Goal: Information Seeking & Learning: Check status

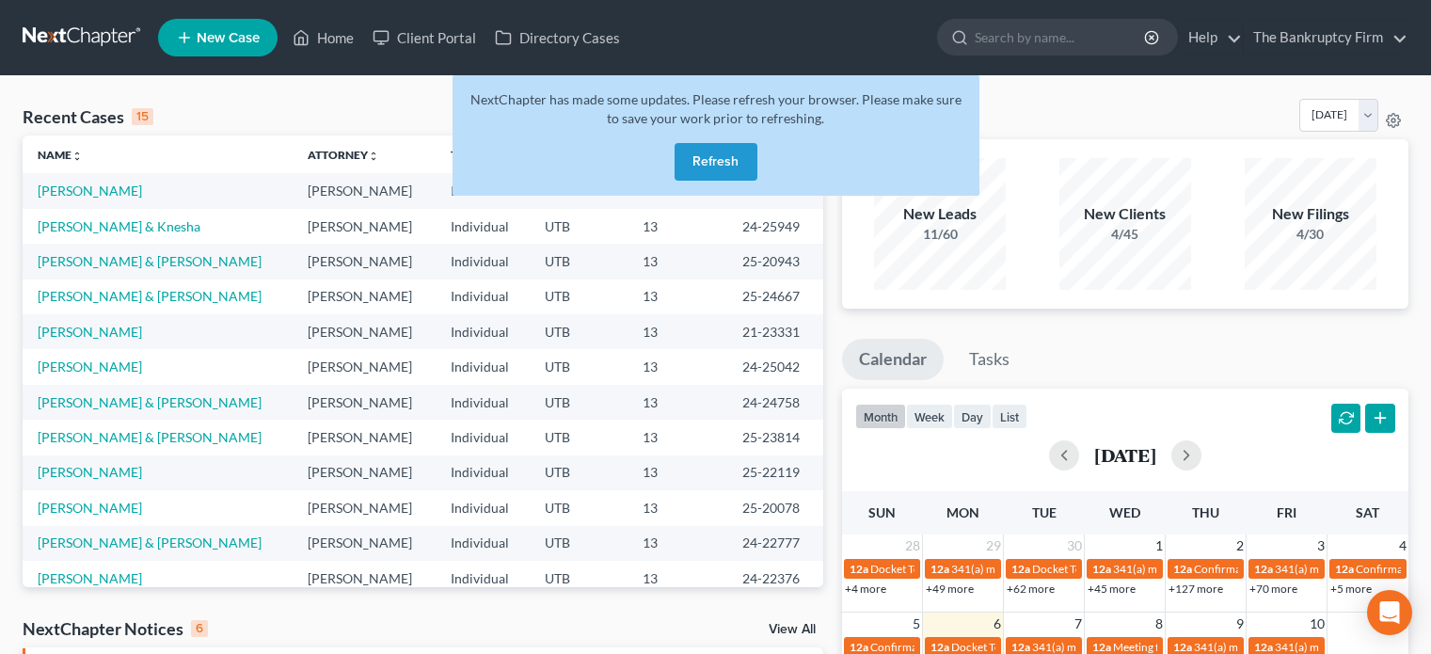
scroll to position [485, 0]
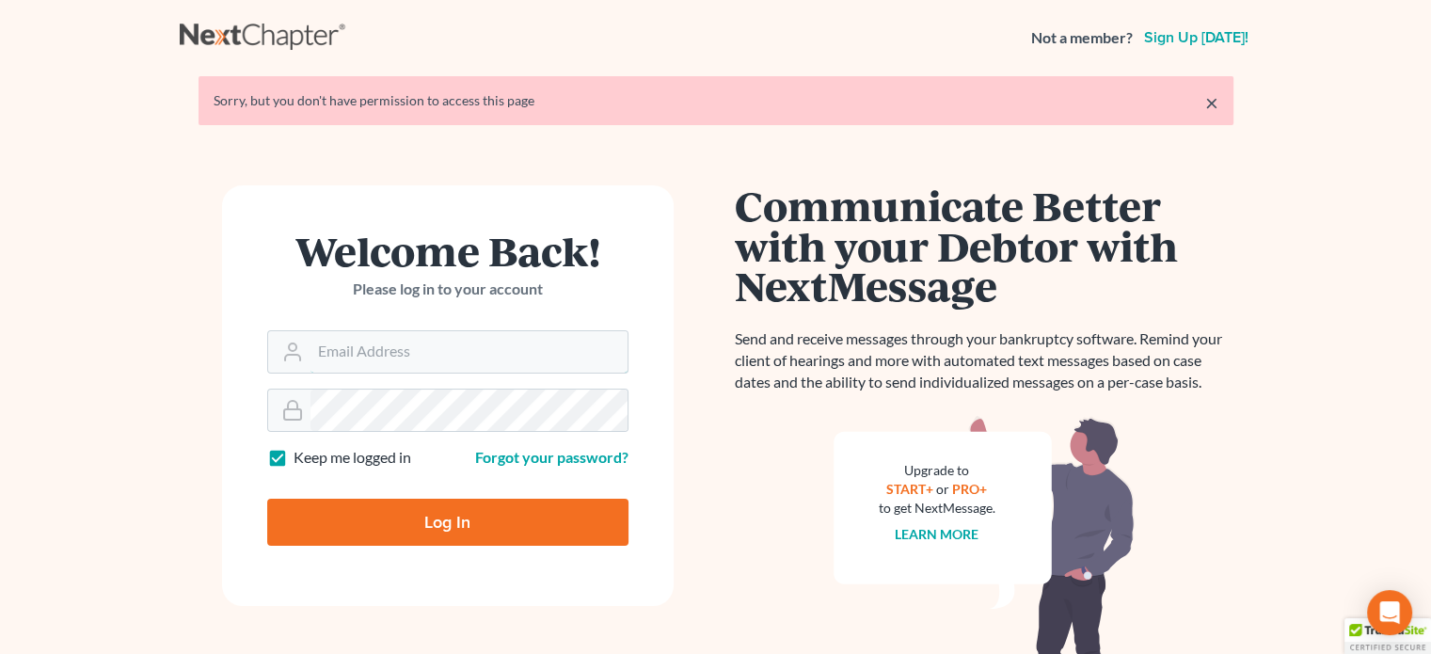
type input "[EMAIL_ADDRESS][DOMAIN_NAME]"
click at [451, 518] on input "Log In" at bounding box center [447, 522] width 361 height 47
type input "Thinking..."
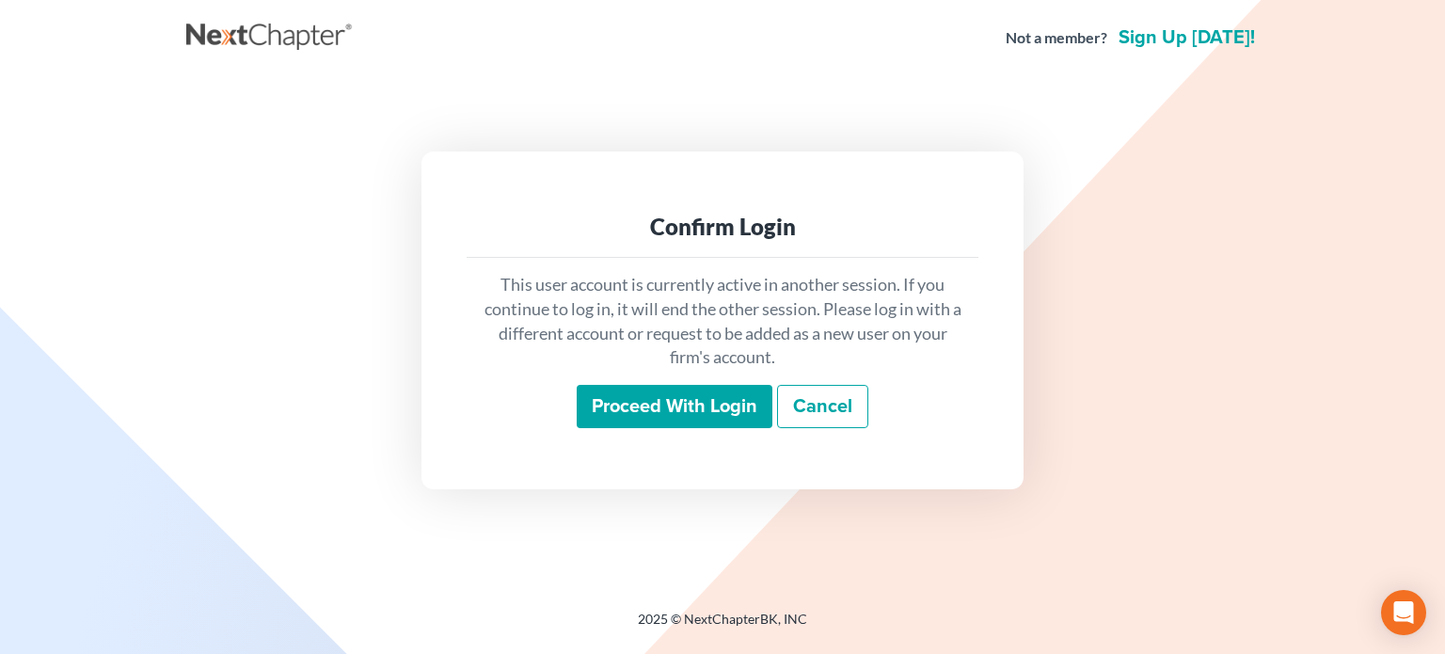
click at [651, 402] on input "Proceed with login" at bounding box center [675, 406] width 196 height 43
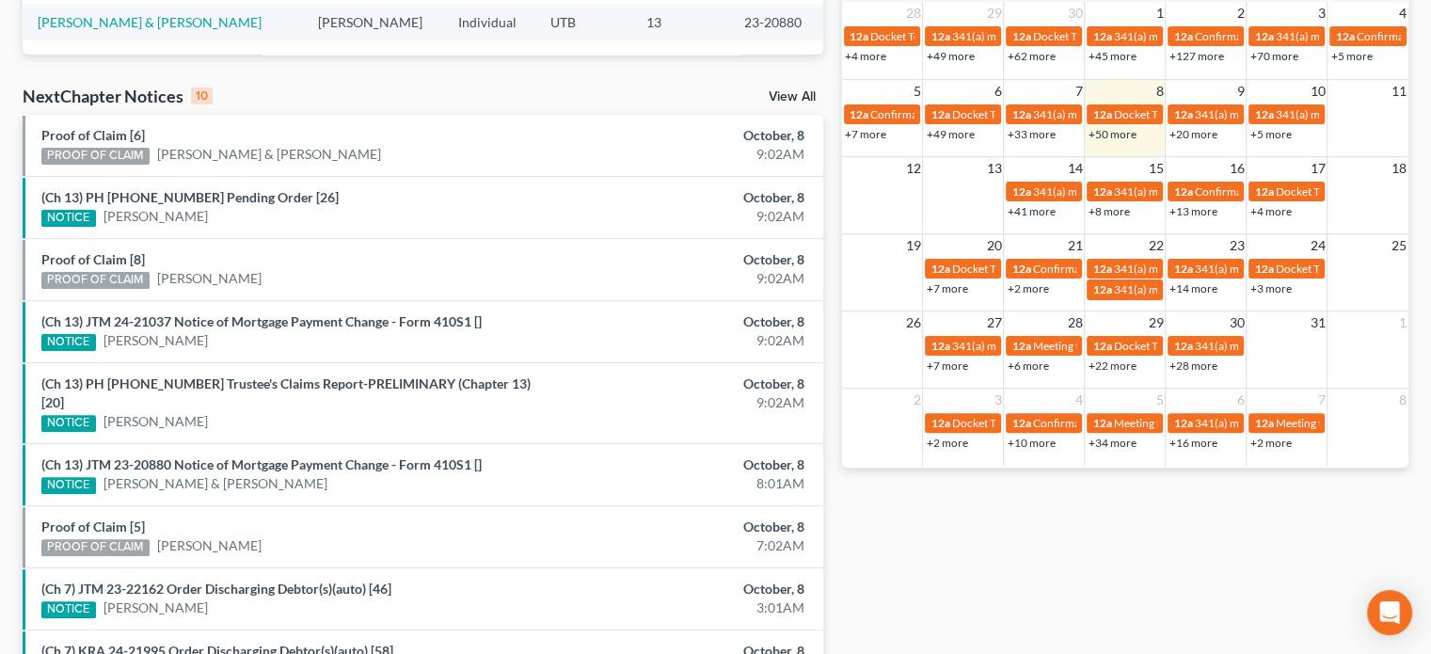
scroll to position [534, 0]
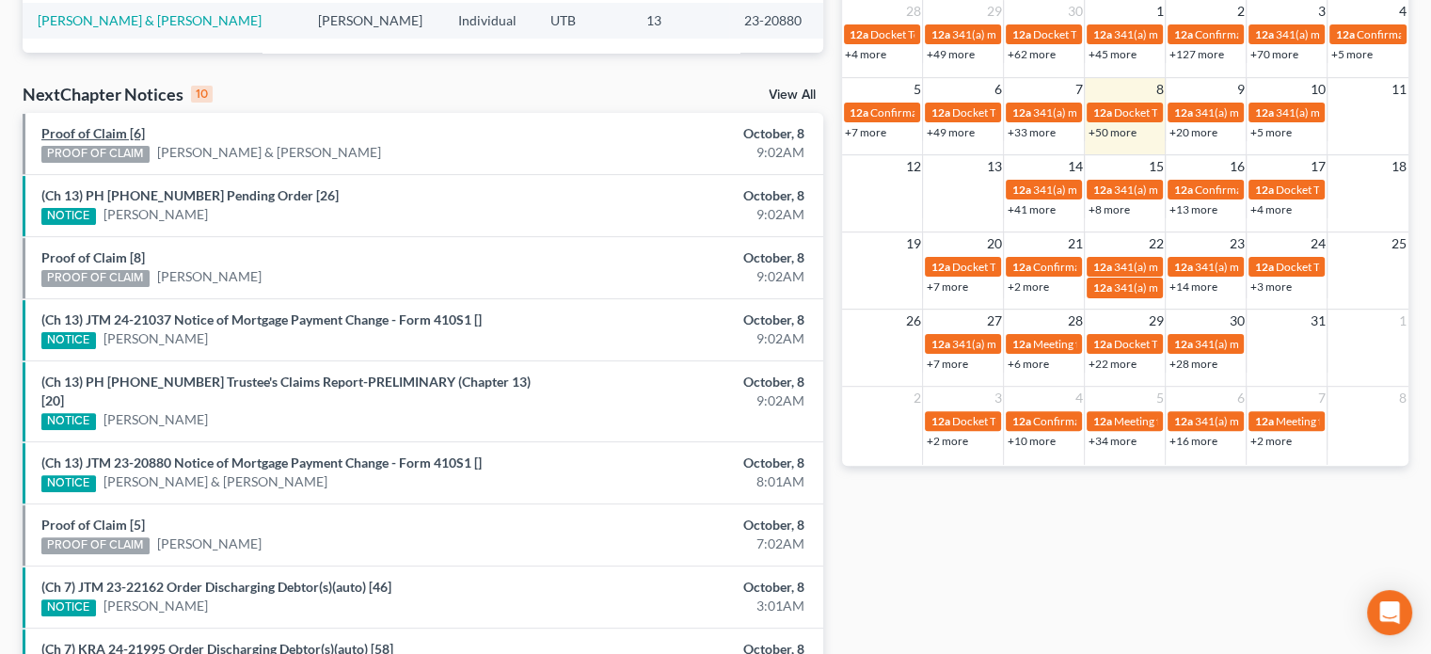
click at [102, 125] on link "Proof of Claim [6]" at bounding box center [93, 133] width 104 height 16
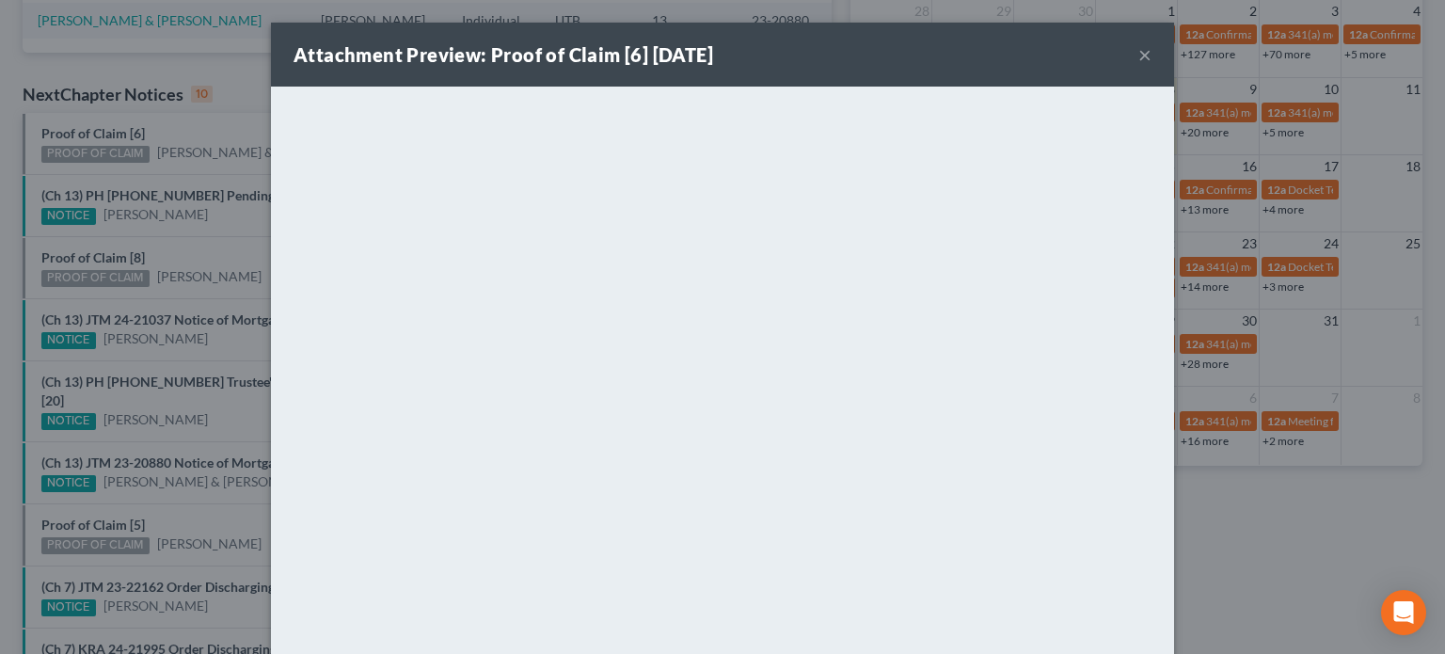
click at [98, 261] on div "Attachment Preview: Proof of Claim [6] 10/08/2025 × <object ng-attr-data='https…" at bounding box center [722, 327] width 1445 height 654
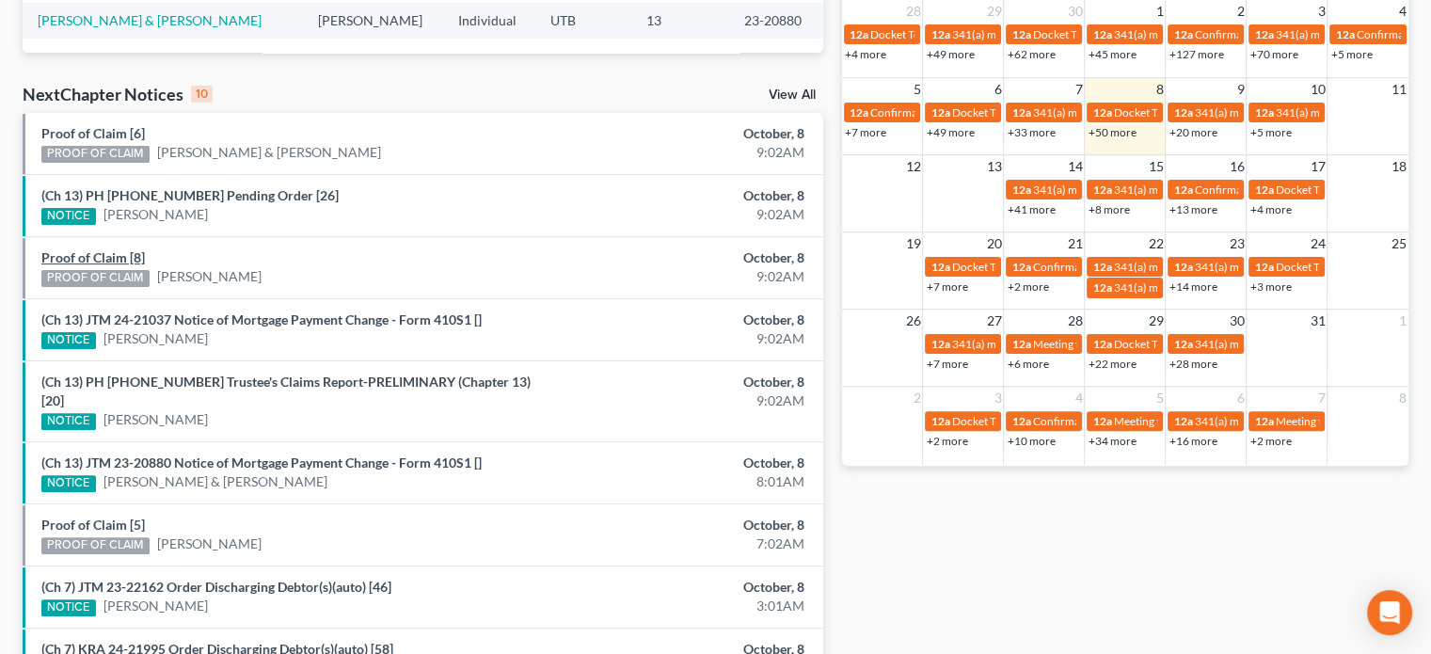
click at [98, 261] on link "Proof of Claim [8]" at bounding box center [93, 257] width 104 height 16
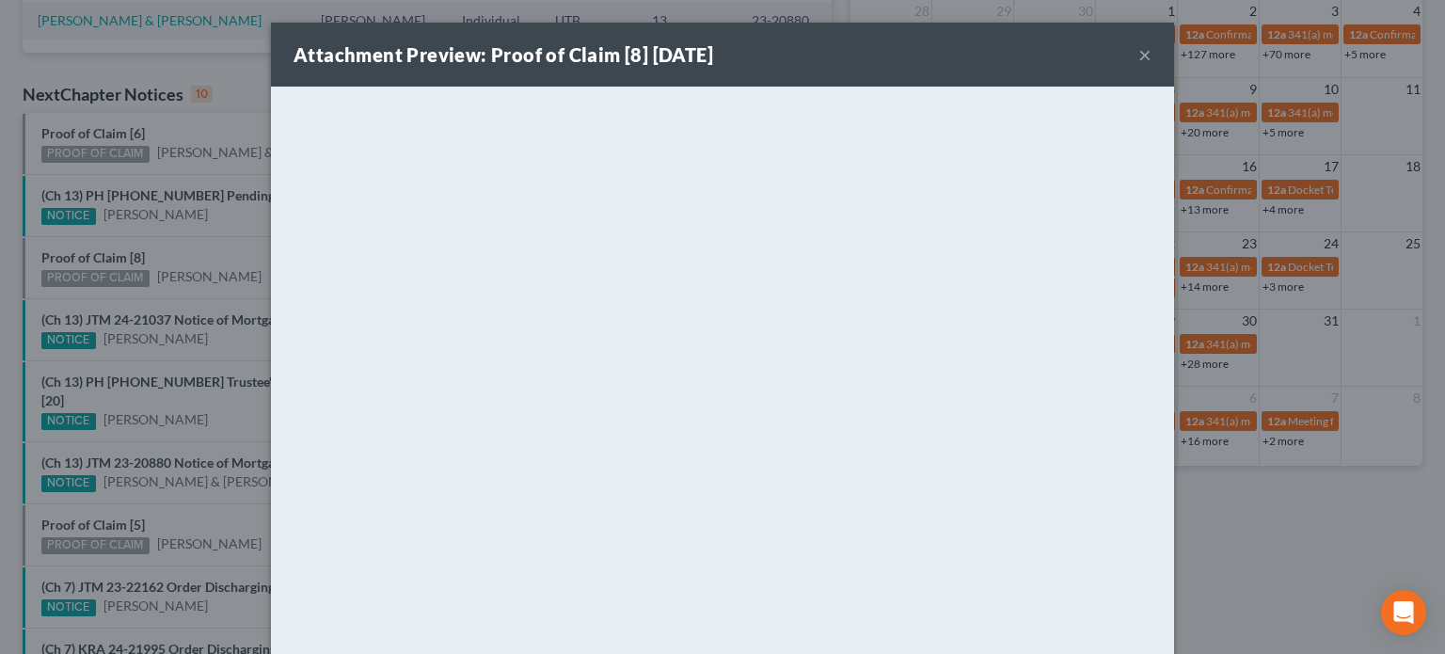
click at [185, 296] on div "Attachment Preview: Proof of Claim [8] 10/08/2025 × <object ng-attr-data='https…" at bounding box center [722, 327] width 1445 height 654
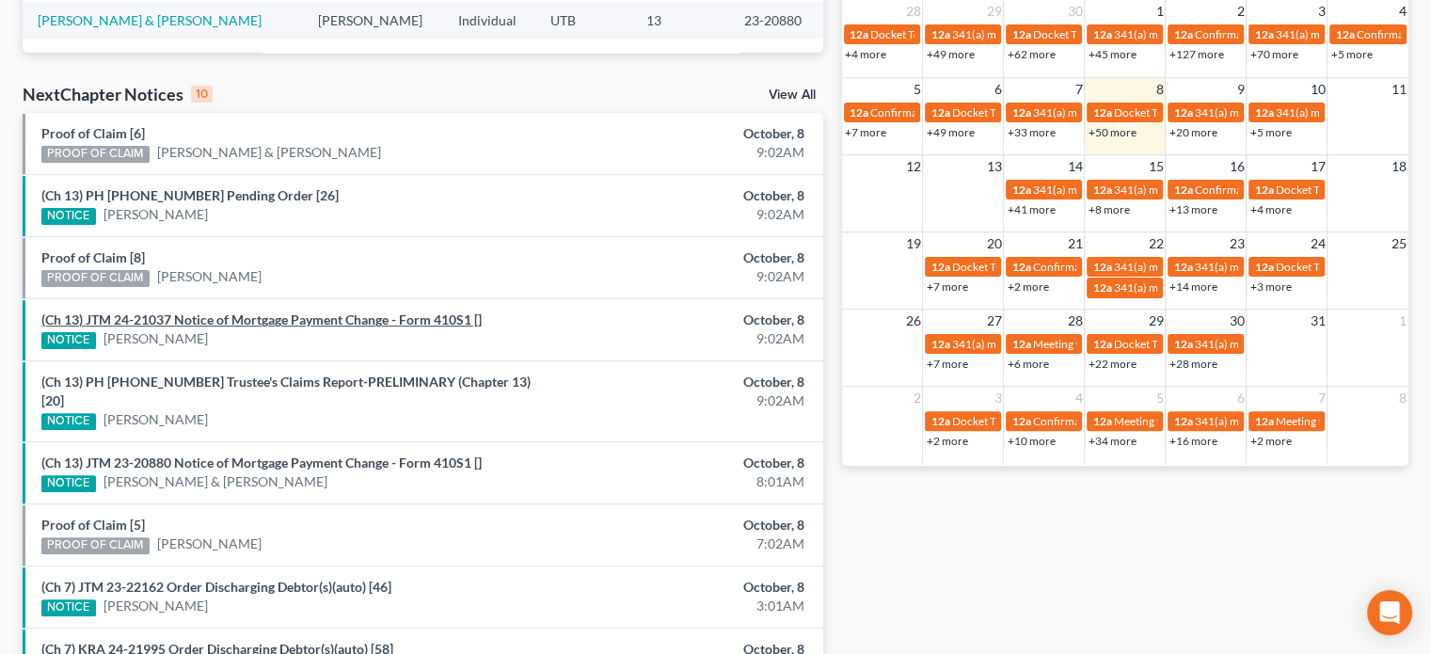
click at [211, 319] on link "(Ch 13) JTM 24-21037 Notice of Mortgage Payment Change - Form 410S1 []" at bounding box center [261, 319] width 440 height 16
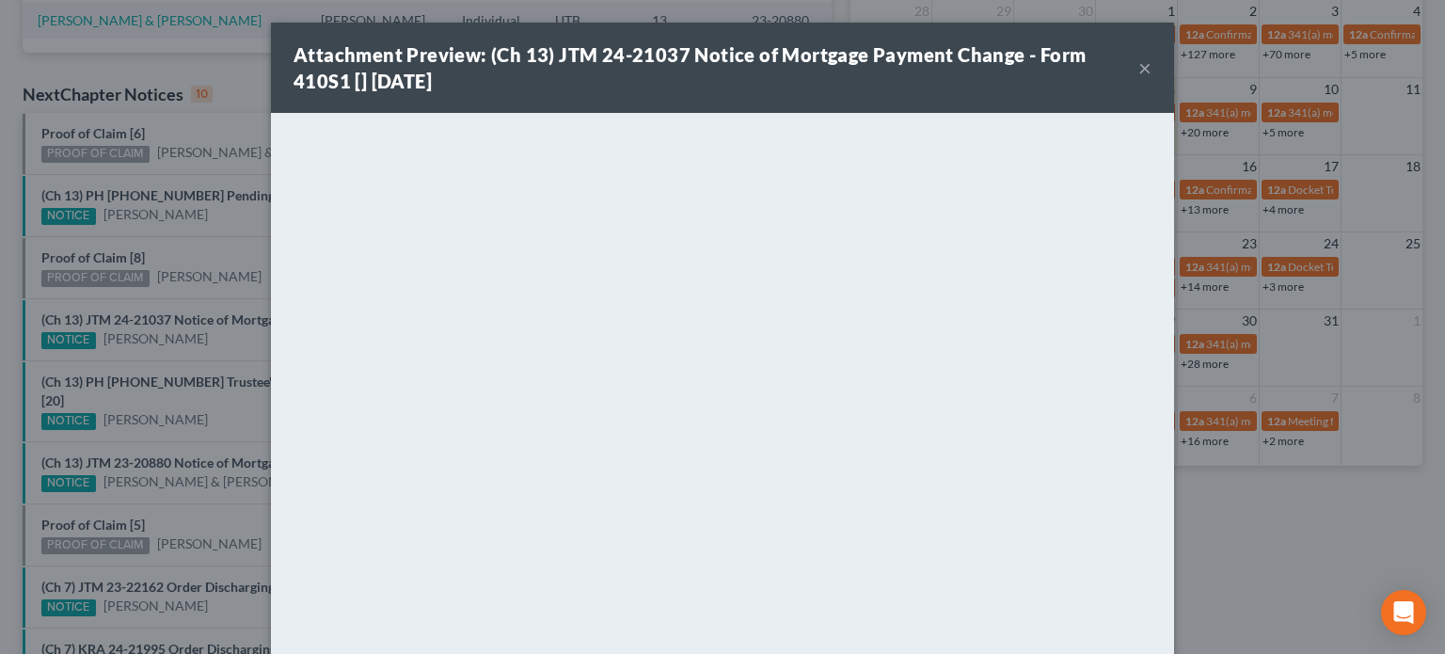
click at [231, 352] on div "Attachment Preview: (Ch 13) JTM 24-21037 Notice of Mortgage Payment Change - Fo…" at bounding box center [722, 327] width 1445 height 654
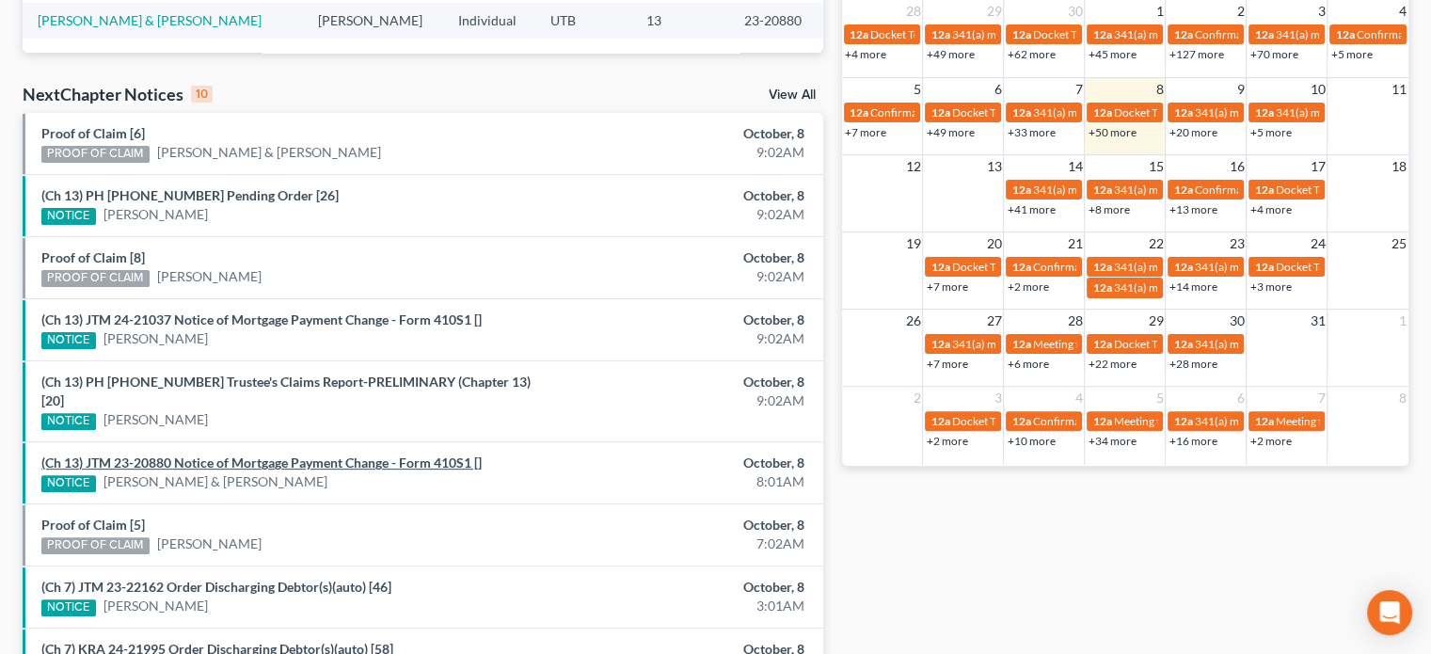
click at [237, 454] on link "(Ch 13) JTM 23-20880 Notice of Mortgage Payment Change - Form 410S1 []" at bounding box center [261, 462] width 440 height 16
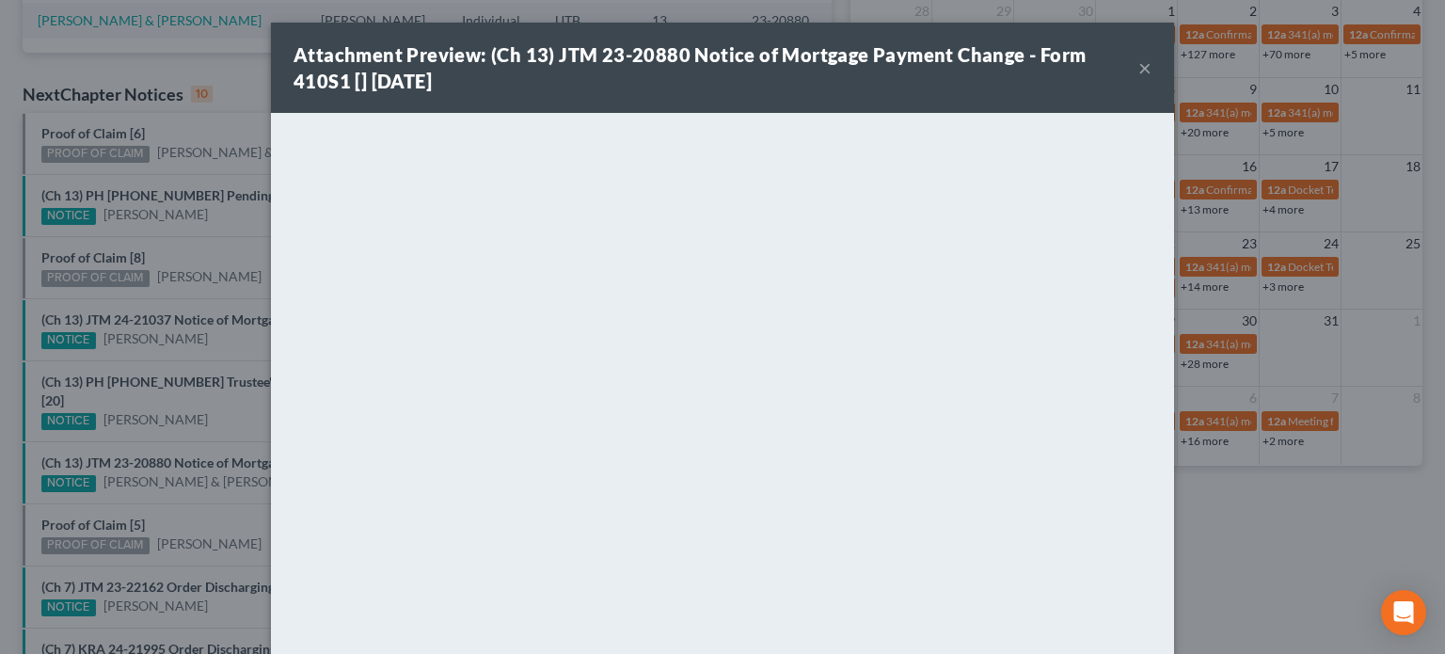
click at [191, 486] on div "Attachment Preview: (Ch 13) JTM 23-20880 Notice of Mortgage Payment Change - Fo…" at bounding box center [722, 327] width 1445 height 654
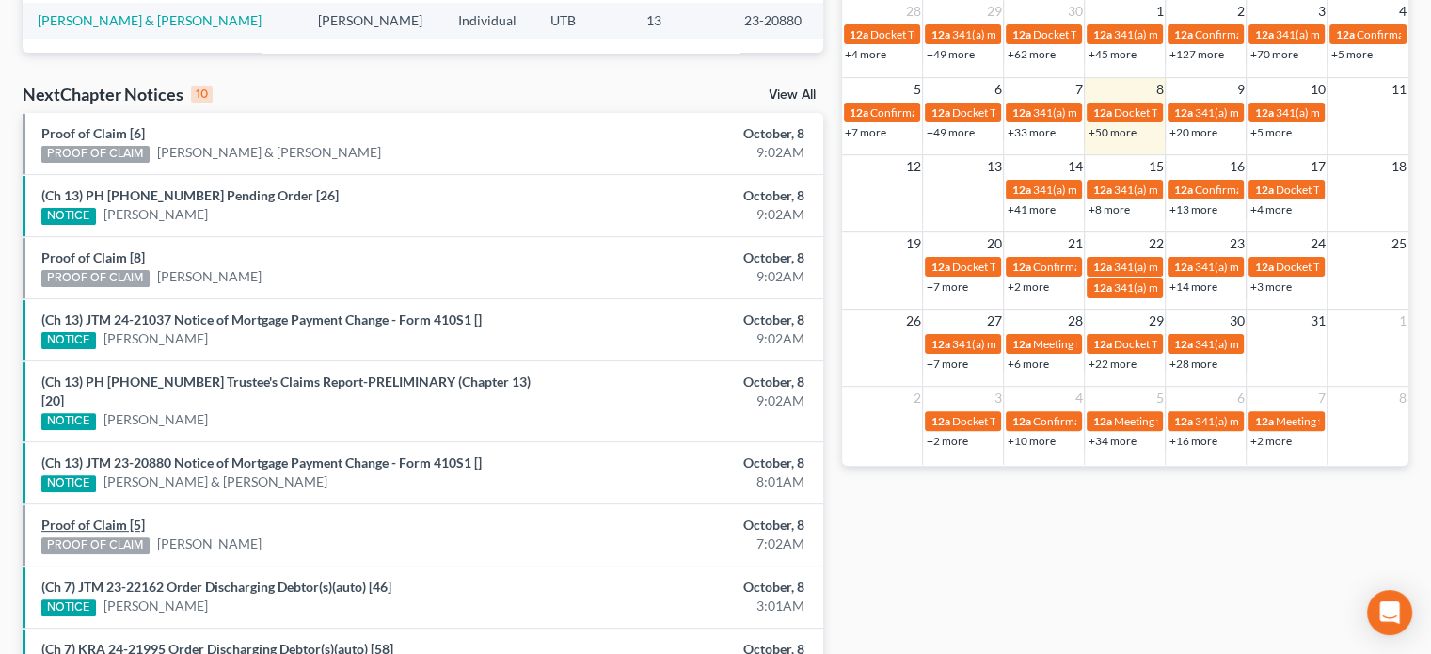
click at [79, 517] on link "Proof of Claim [5]" at bounding box center [93, 525] width 104 height 16
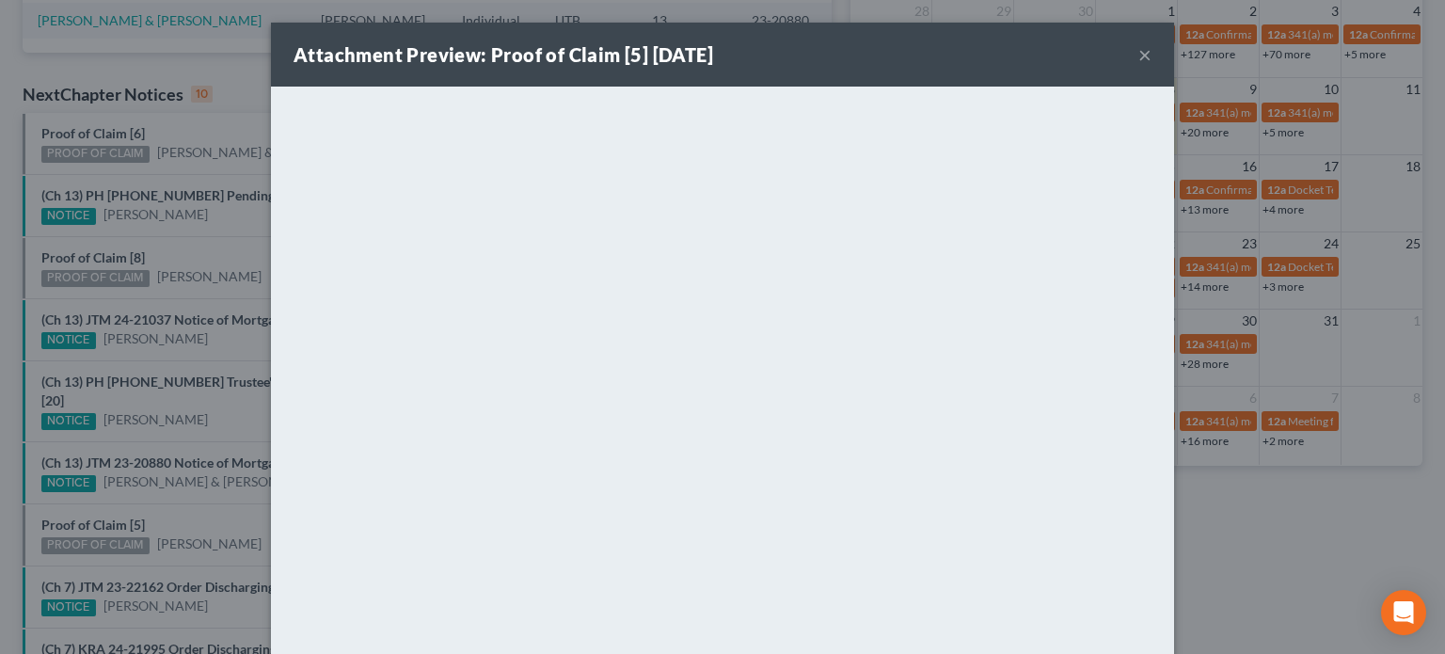
click at [165, 498] on div "Attachment Preview: Proof of Claim [5] 10/08/2025 × <object ng-attr-data='https…" at bounding box center [722, 327] width 1445 height 654
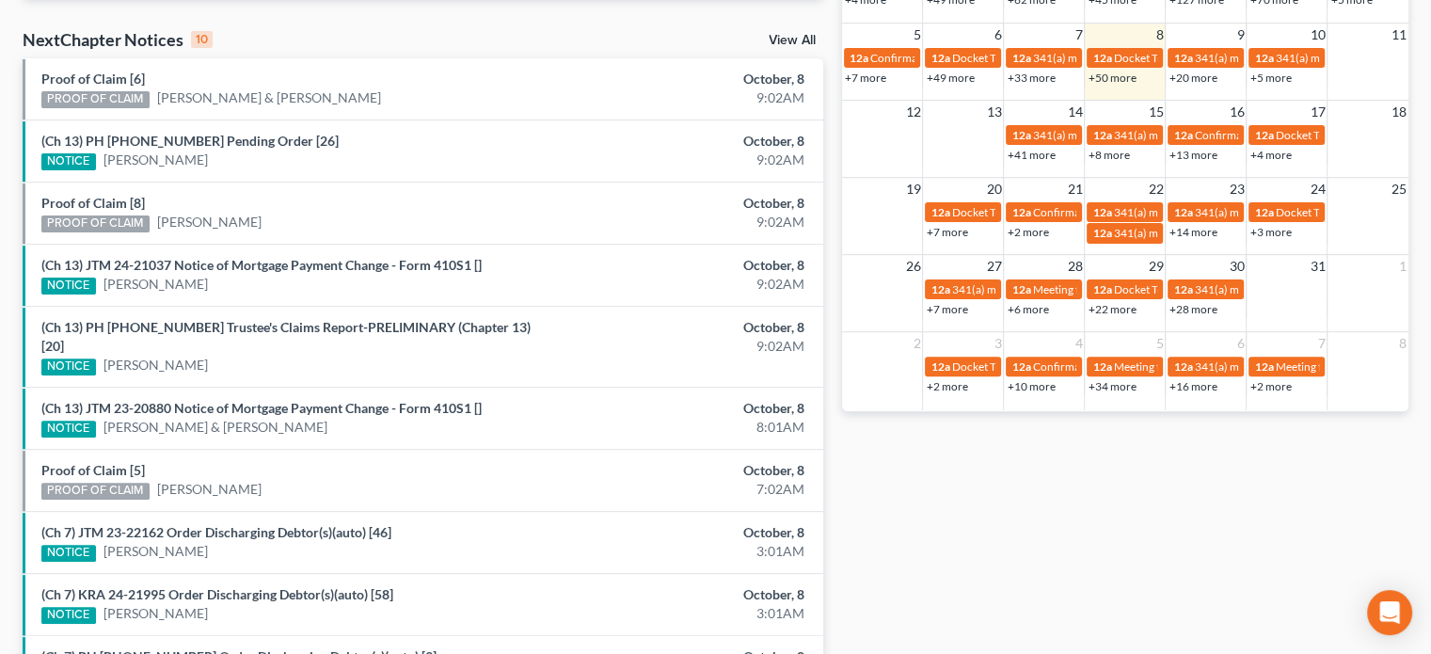
scroll to position [693, 0]
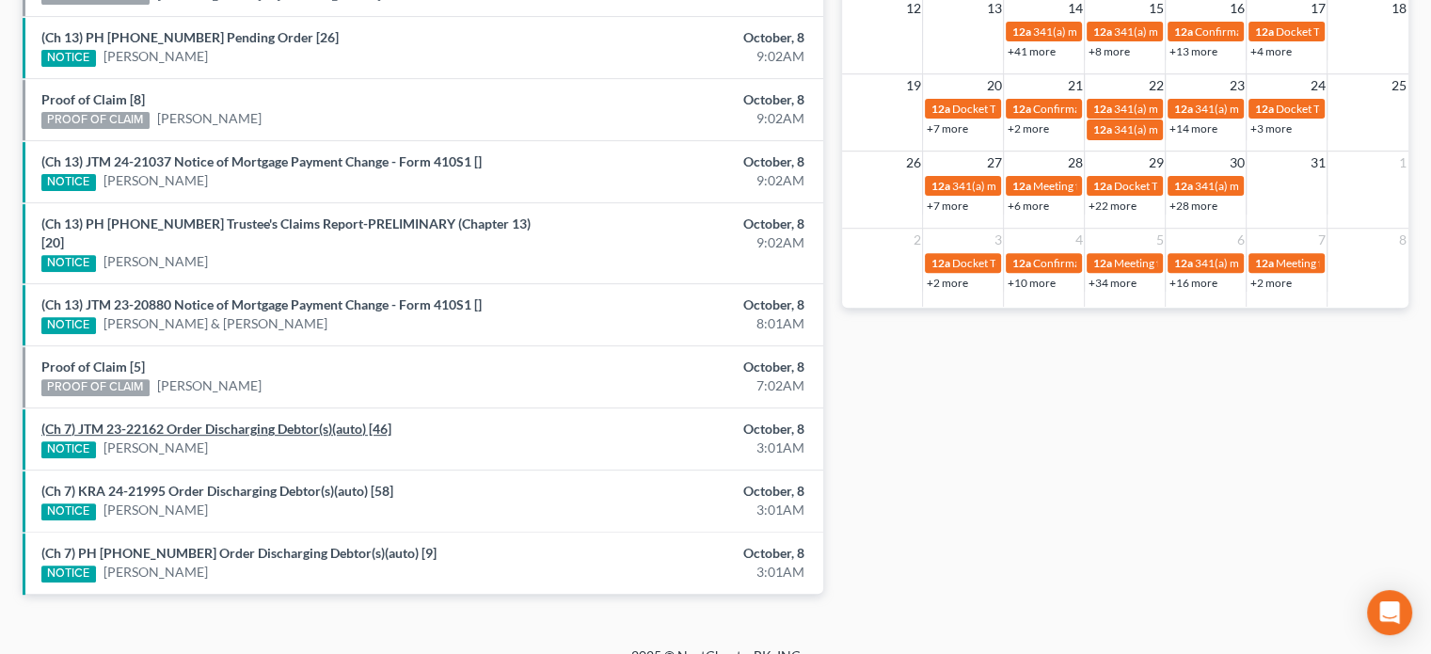
click at [226, 421] on link "(Ch 7) JTM 23-22162 Order Discharging Debtor(s)(auto) [46]" at bounding box center [216, 429] width 350 height 16
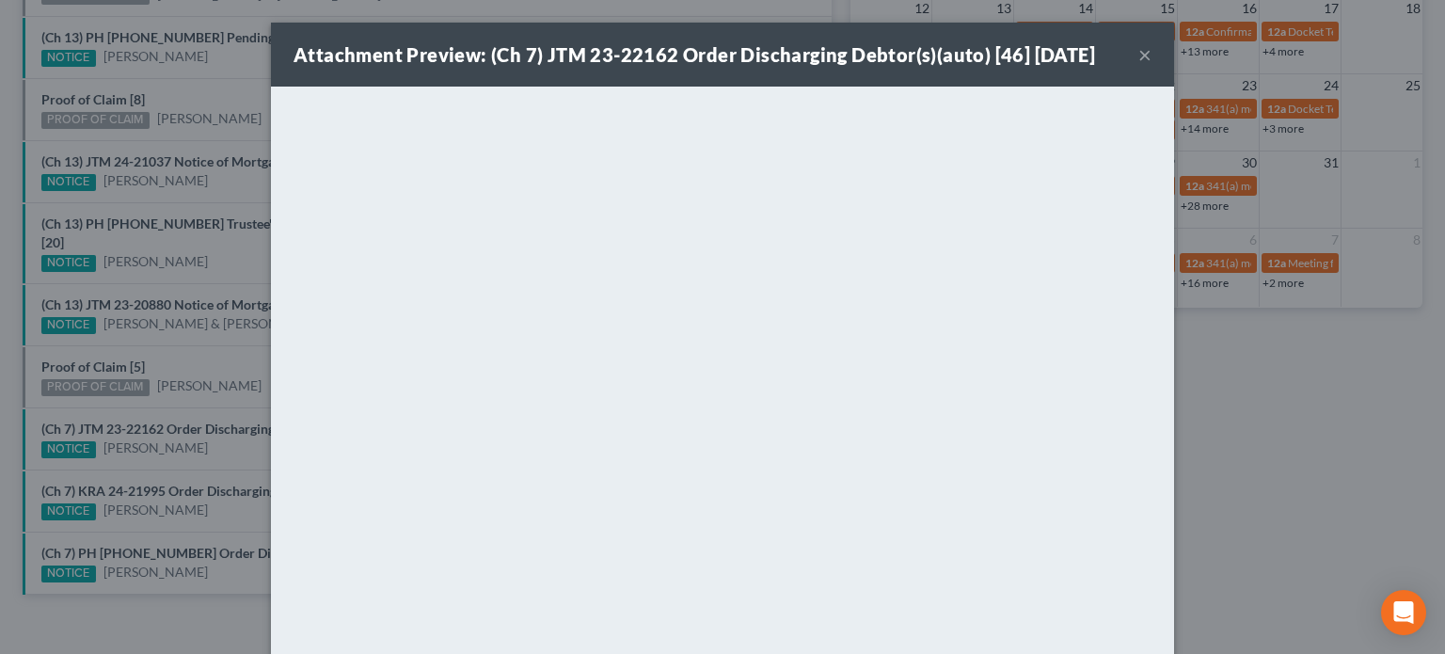
click at [226, 438] on div "Attachment Preview: (Ch 7) JTM 23-22162 Order Discharging Debtor(s)(auto) [46] …" at bounding box center [722, 327] width 1445 height 654
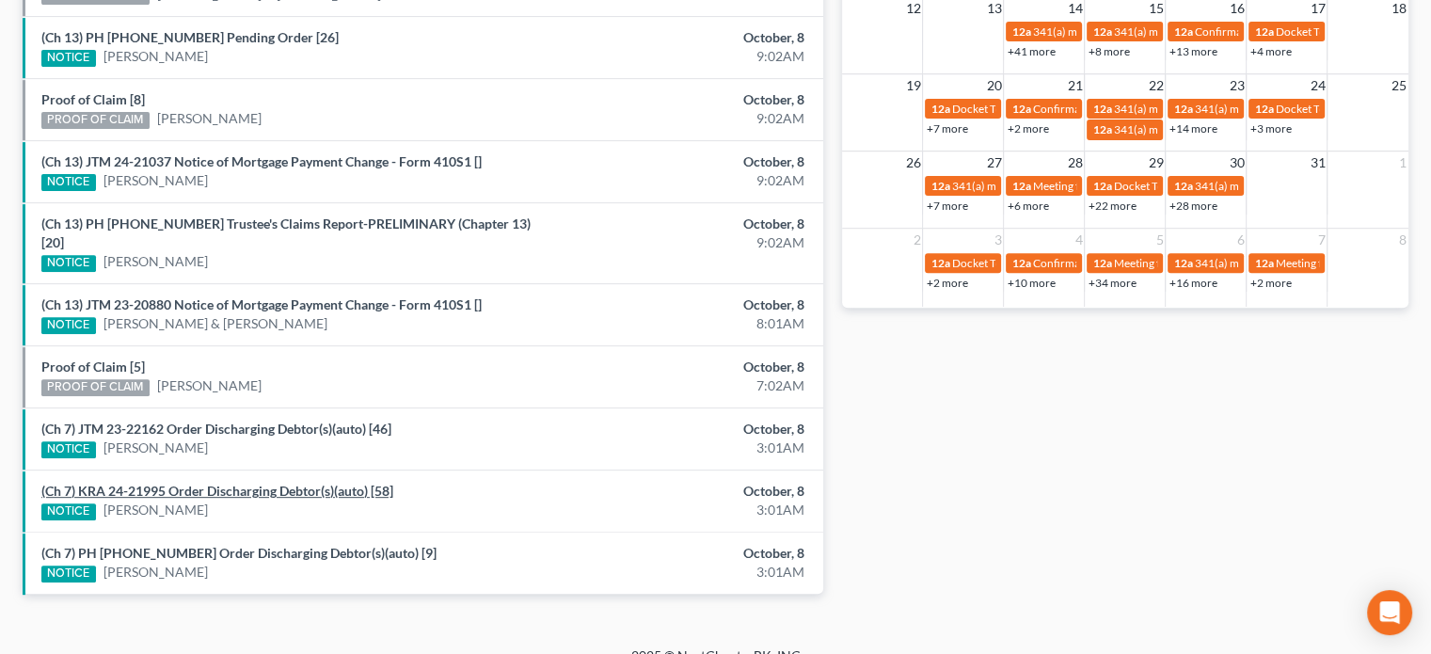
click at [230, 483] on link "(Ch 7) KRA 24-21995 Order Discharging Debtor(s)(auto) [58]" at bounding box center [217, 491] width 352 height 16
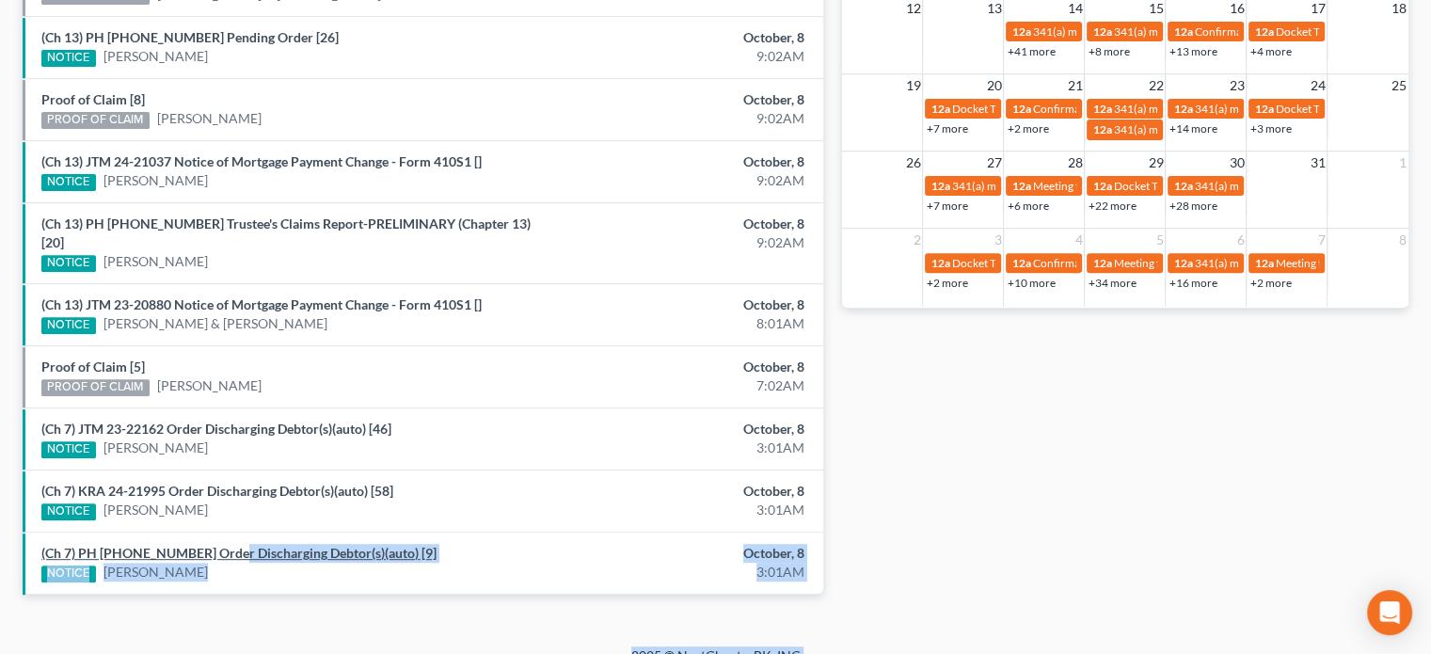
drag, startPoint x: 221, startPoint y: 504, endPoint x: 221, endPoint y: 531, distance: 26.3
click at [221, 545] on link "(Ch 7) PH 25-23869 Order Discharging Debtor(s)(auto) [9]" at bounding box center [238, 553] width 395 height 16
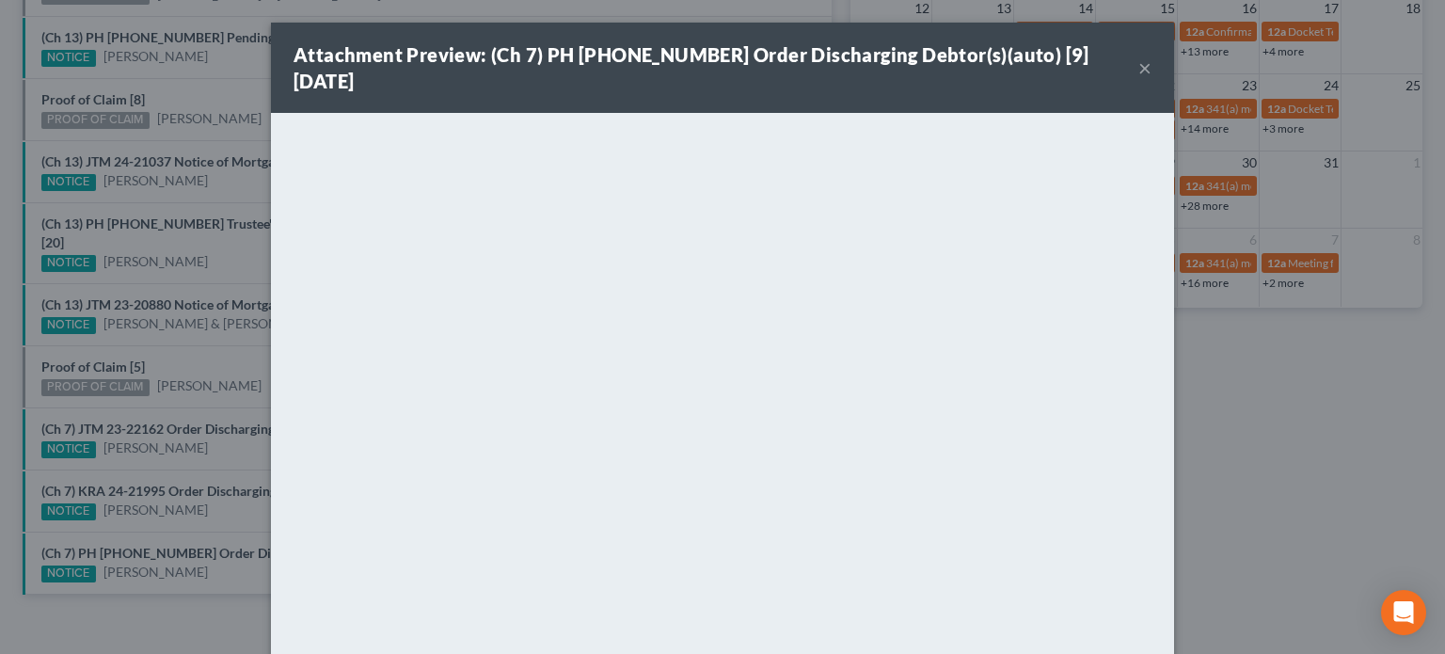
click at [231, 497] on div "Attachment Preview: (Ch 7) PH 25-23869 Order Discharging Debtor(s)(auto) [9] 10…" at bounding box center [722, 327] width 1445 height 654
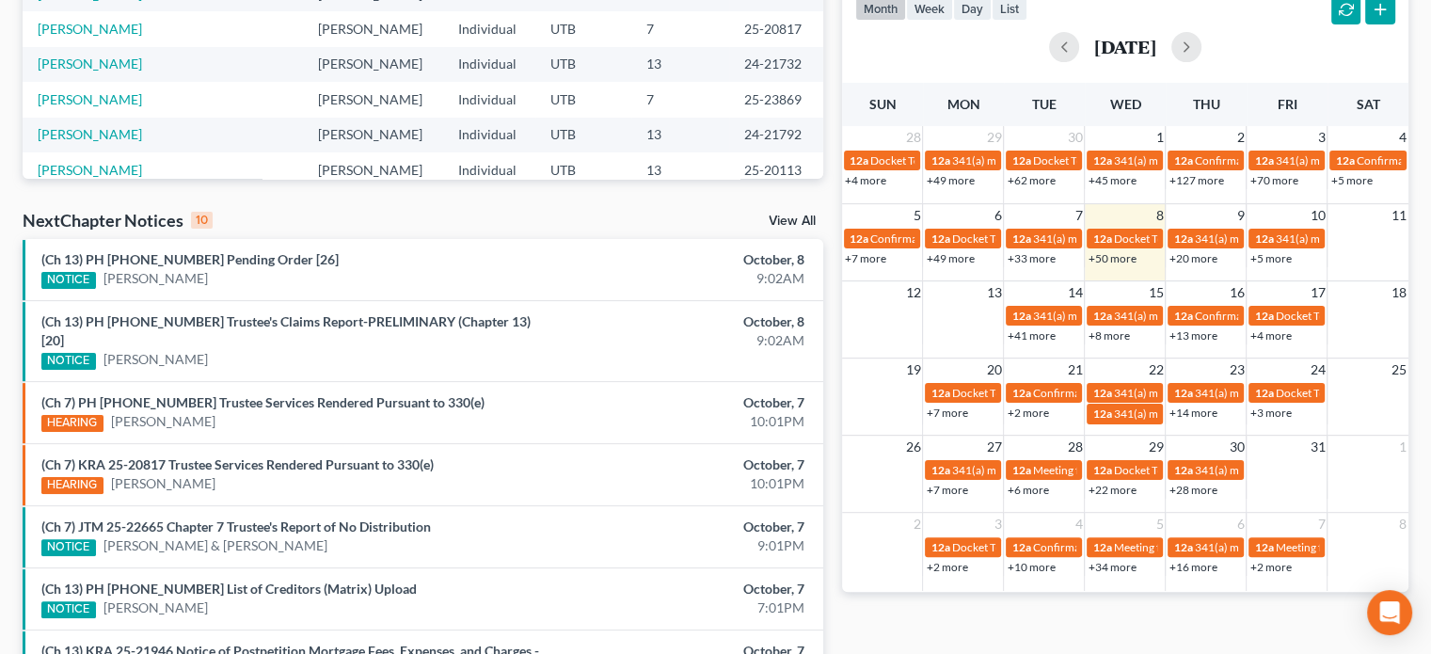
scroll to position [711, 0]
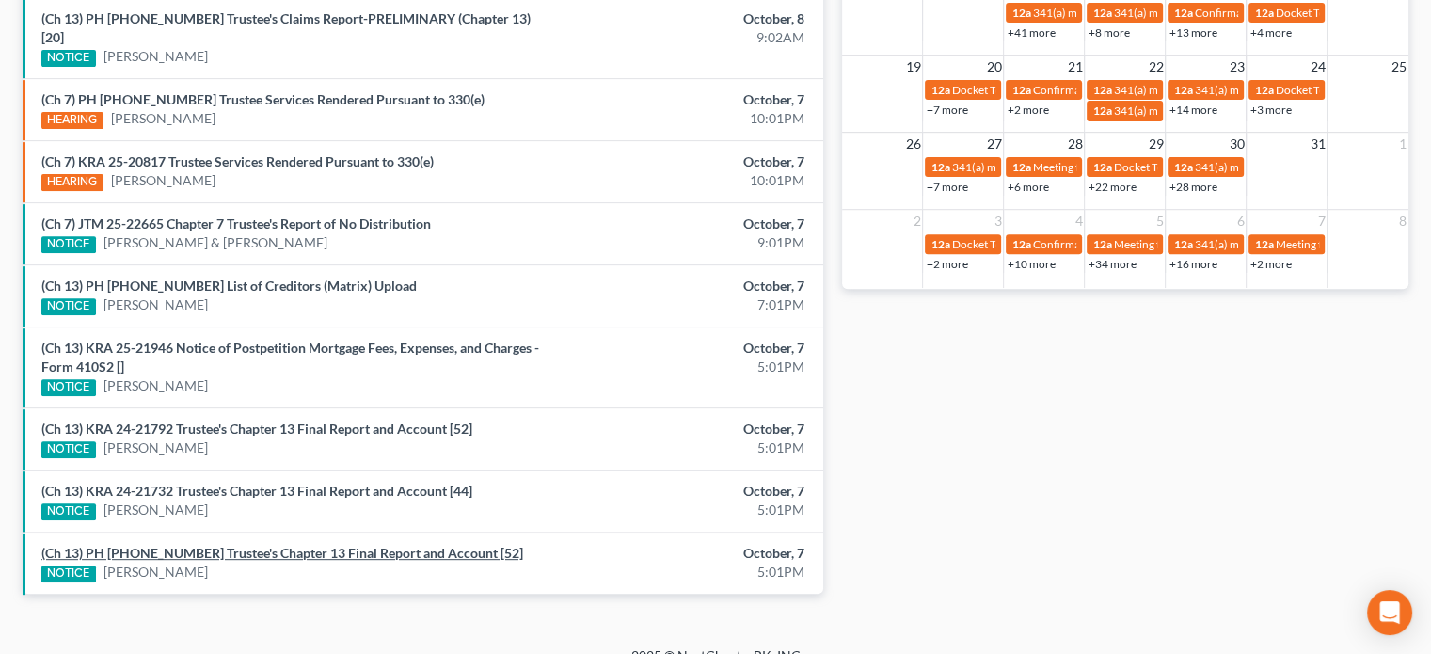
click at [237, 545] on link "(Ch 13) PH [PHONE_NUMBER] Trustee's Chapter 13 Final Report and Account [52]" at bounding box center [282, 553] width 482 height 16
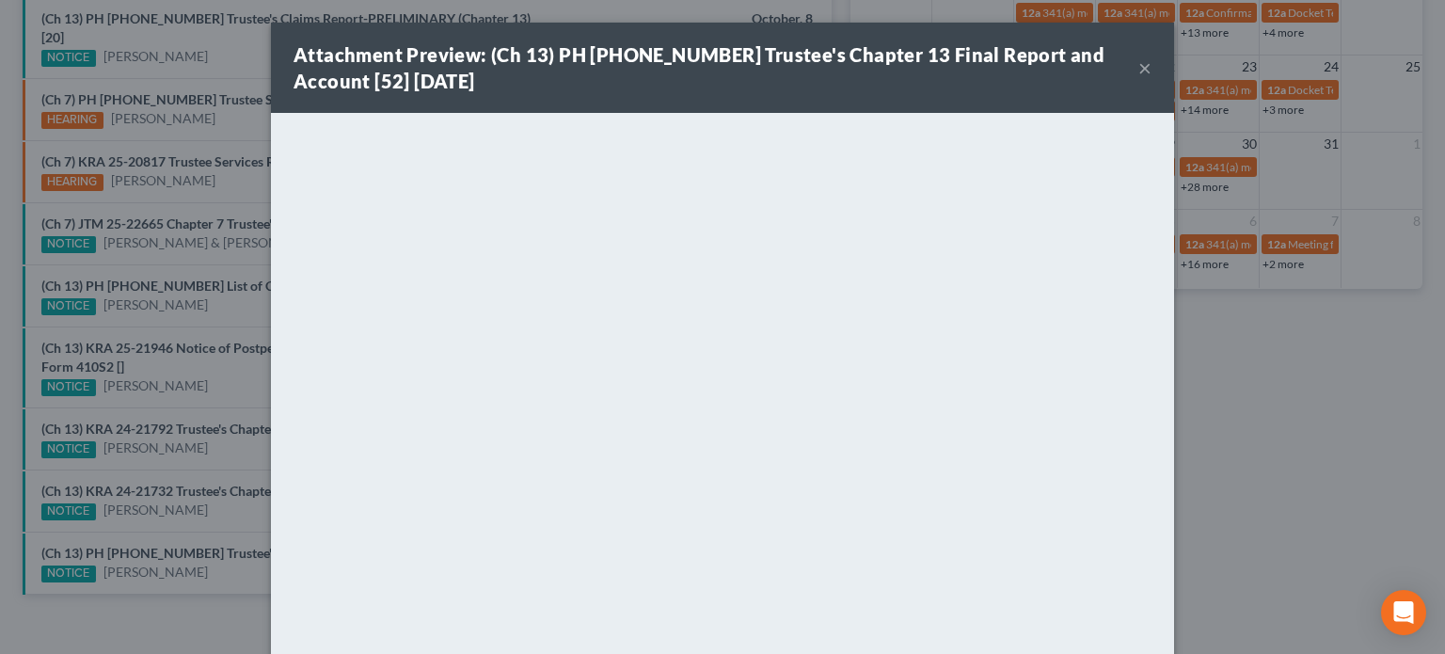
click at [207, 499] on div "Attachment Preview: (Ch 13) PH 22-23810 Trustee's Chapter 13 Final Report and A…" at bounding box center [722, 327] width 1445 height 654
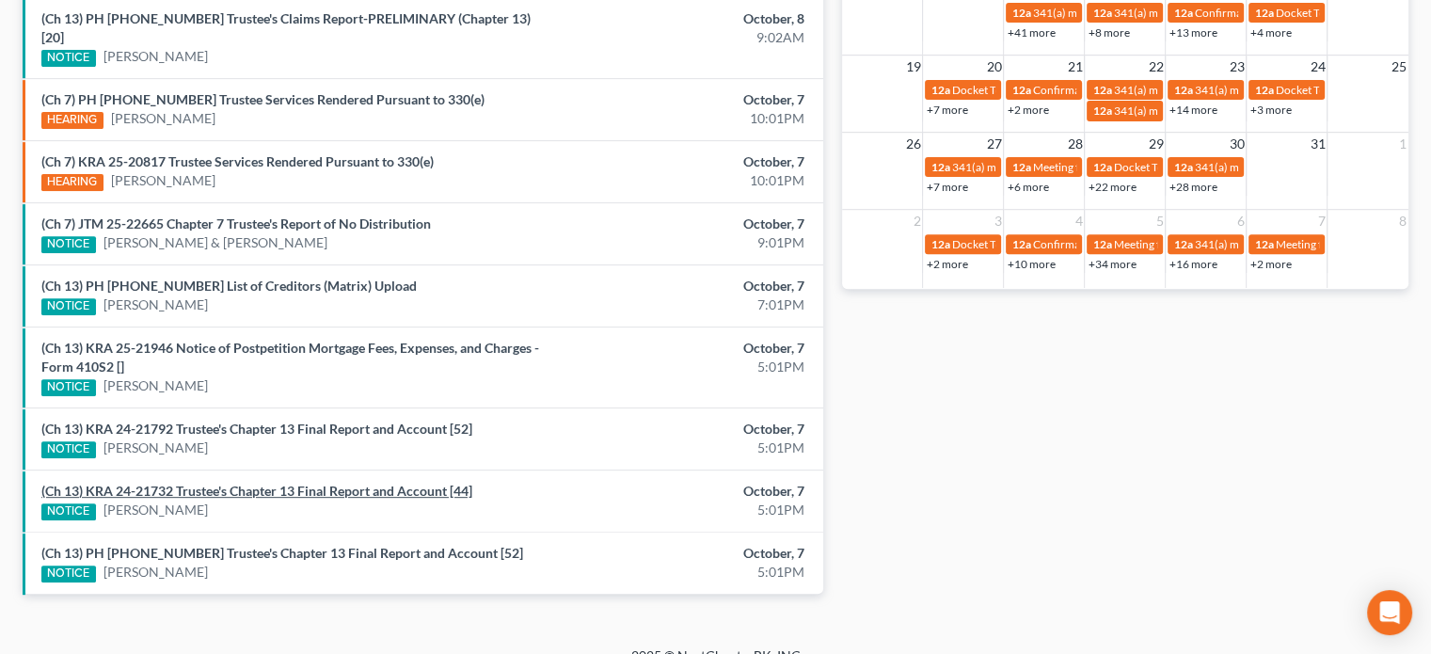
click at [204, 483] on link "(Ch 13) KRA 24-21732 Trustee's Chapter 13 Final Report and Account [44]" at bounding box center [256, 491] width 431 height 16
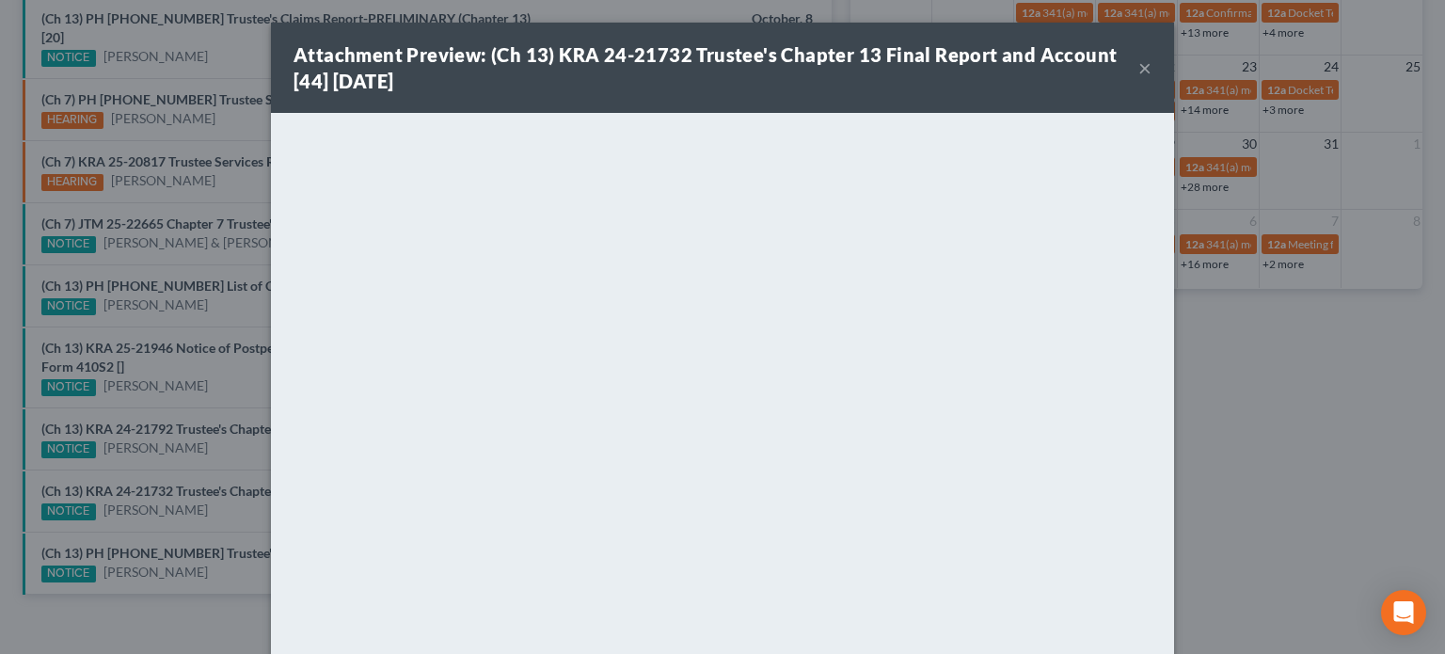
click at [215, 443] on div "Attachment Preview: (Ch 13) KRA 24-21732 Trustee's Chapter 13 Final Report and …" at bounding box center [722, 327] width 1445 height 654
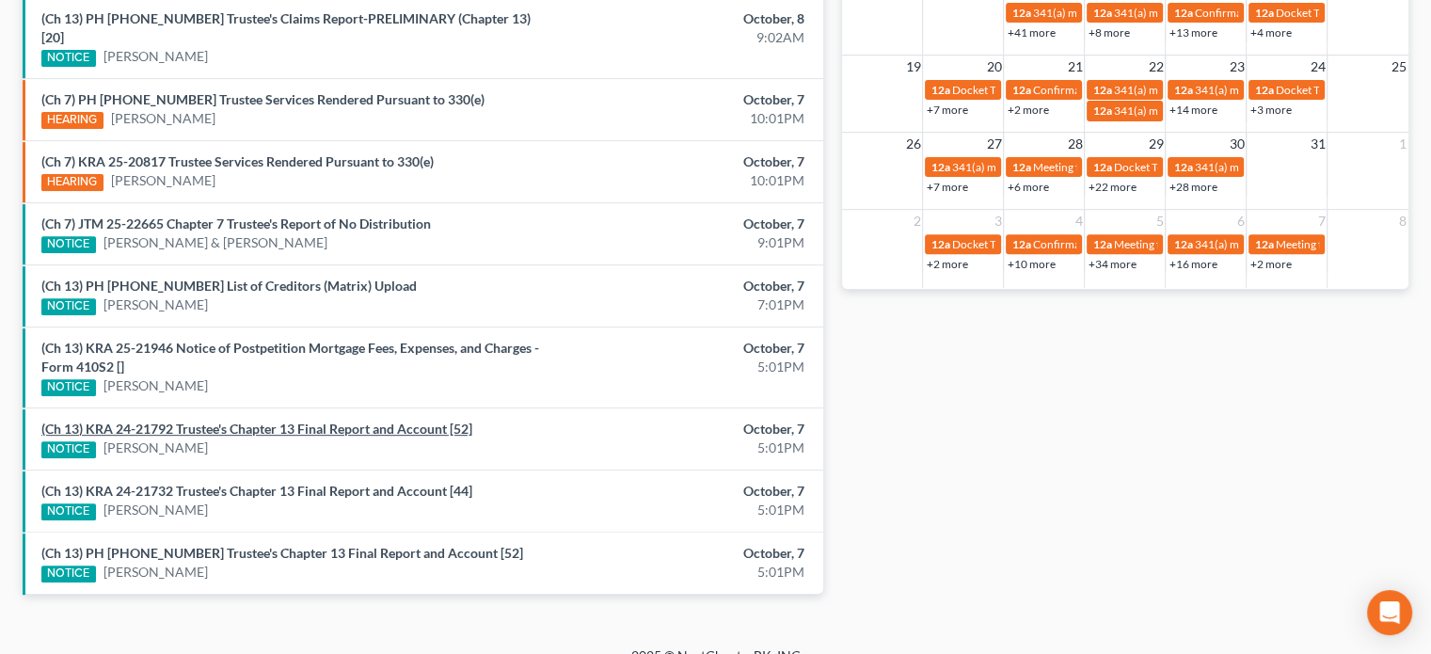
click at [219, 421] on link "(Ch 13) KRA 24-21792 Trustee's Chapter 13 Final Report and Account [52]" at bounding box center [256, 429] width 431 height 16
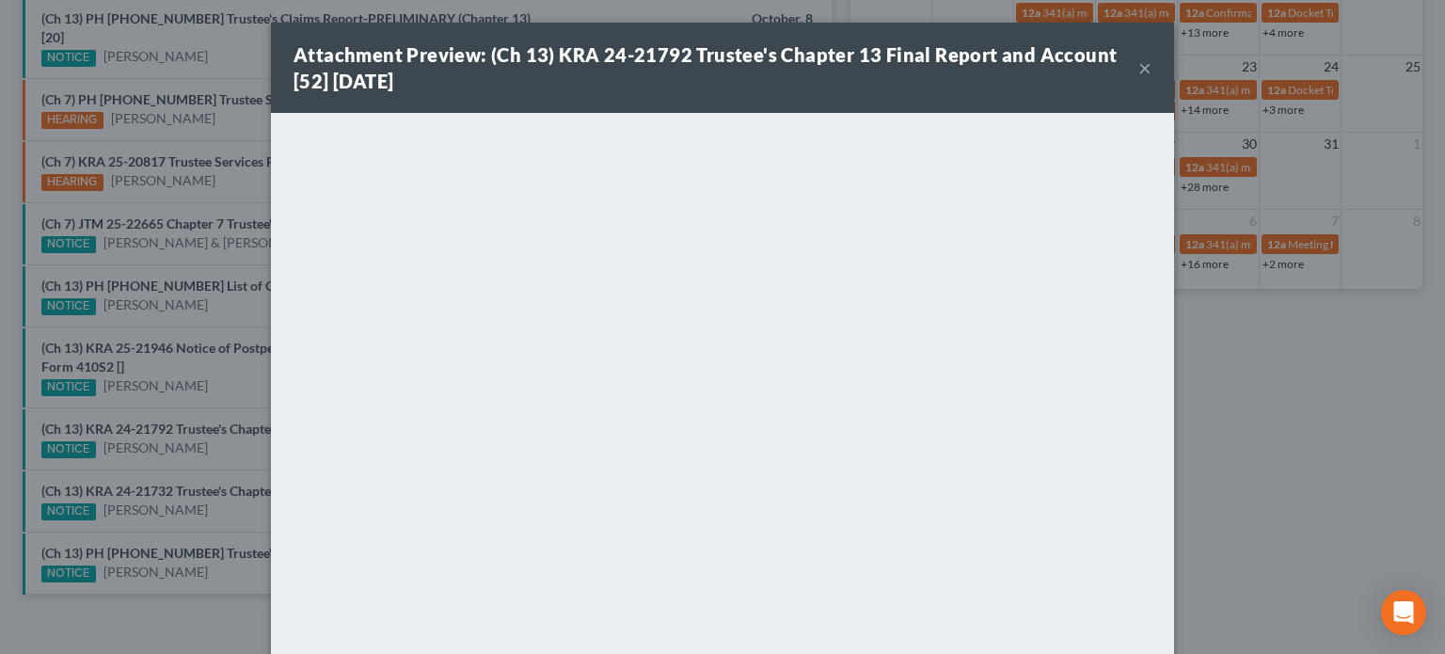
click at [207, 376] on div "Attachment Preview: (Ch 13) KRA 24-21792 Trustee's Chapter 13 Final Report and …" at bounding box center [722, 327] width 1445 height 654
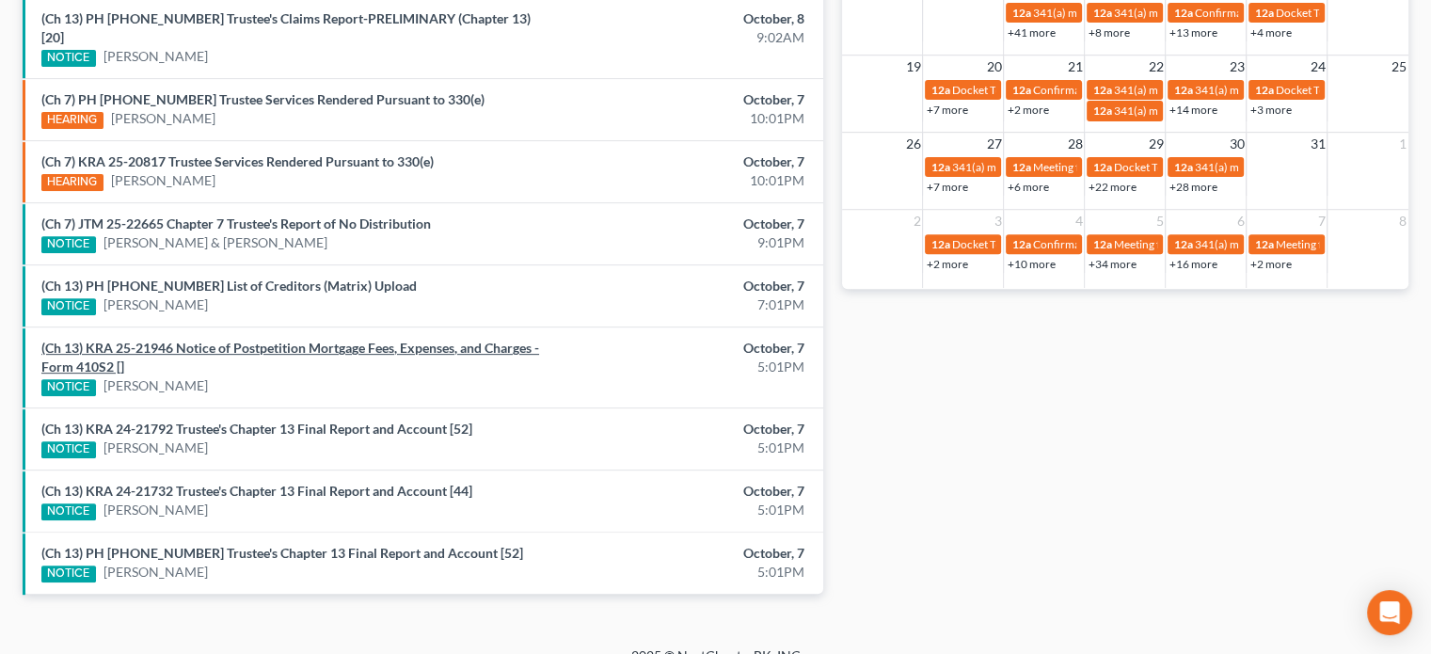
click at [212, 340] on link "(Ch 13) KRA 25-21946 Notice of Postpetition Mortgage Fees, Expenses, and Charge…" at bounding box center [290, 357] width 498 height 35
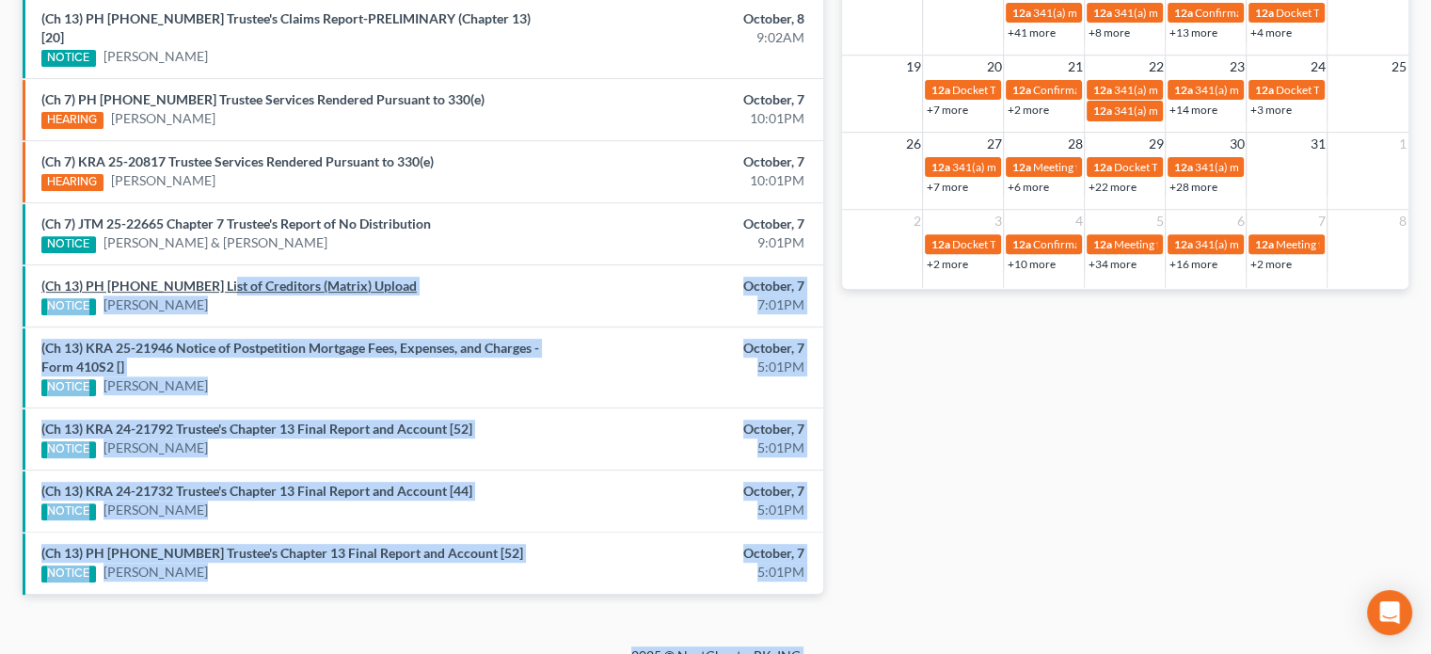
drag, startPoint x: 198, startPoint y: 293, endPoint x: 206, endPoint y: 261, distance: 33.1
click at [206, 278] on link "(Ch 13) PH 25-26005 List of Creditors (Matrix) Upload" at bounding box center [228, 286] width 375 height 16
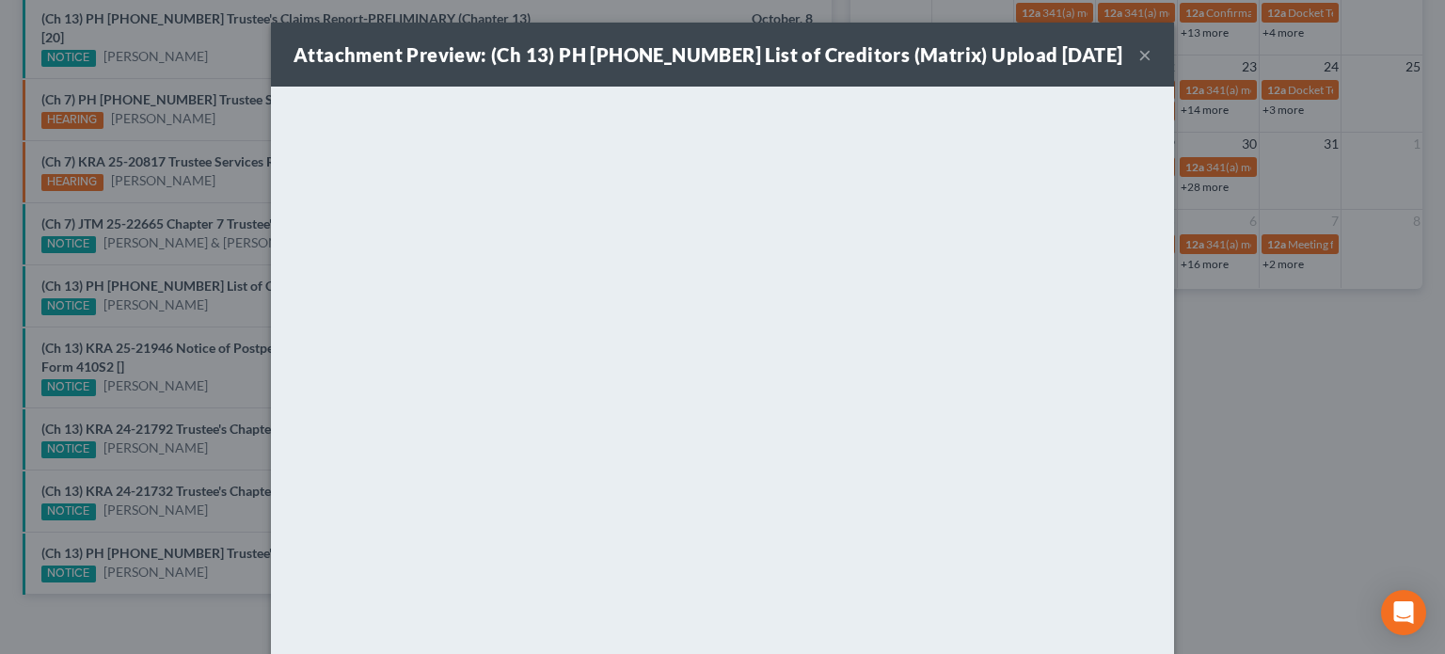
click at [196, 248] on div "Attachment Preview: (Ch 13) PH 25-26005 List of Creditors (Matrix) Upload 10/07…" at bounding box center [722, 327] width 1445 height 654
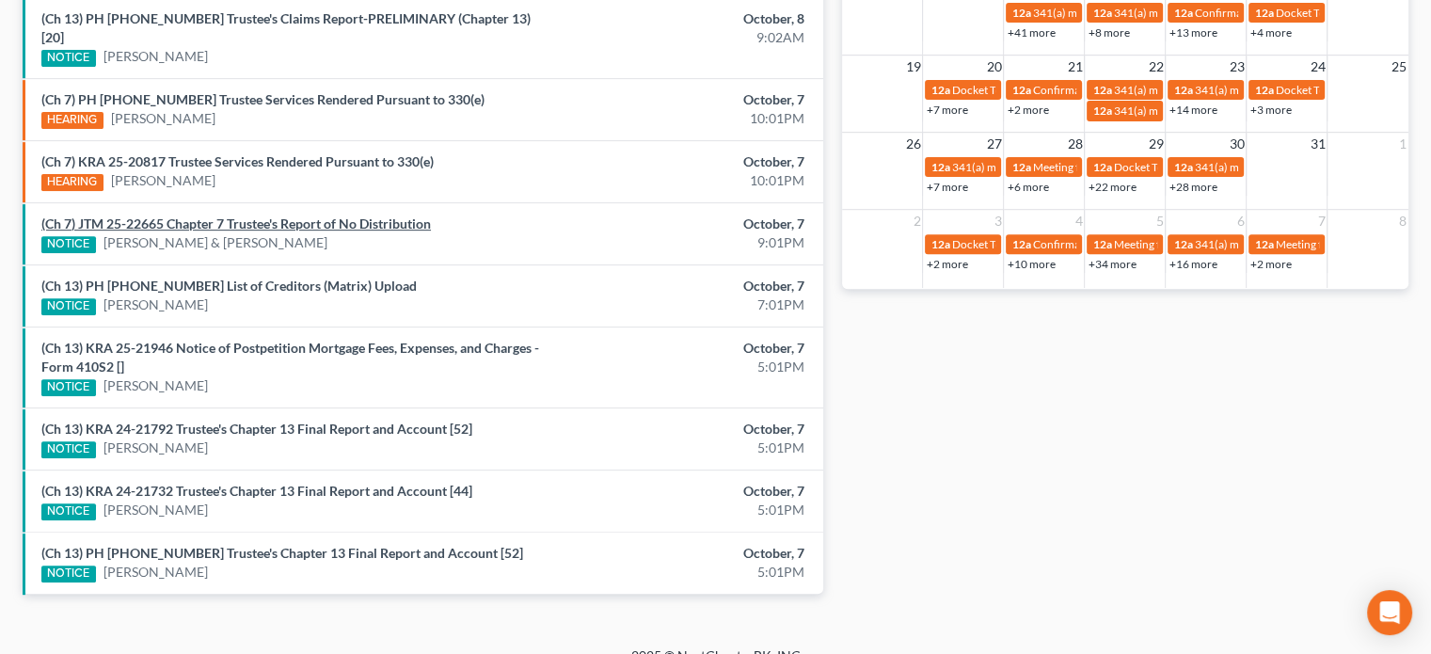
click at [366, 215] on link "(Ch 7) JTM 25-22665 Chapter 7 Trustee's Report of No Distribution" at bounding box center [236, 223] width 390 height 16
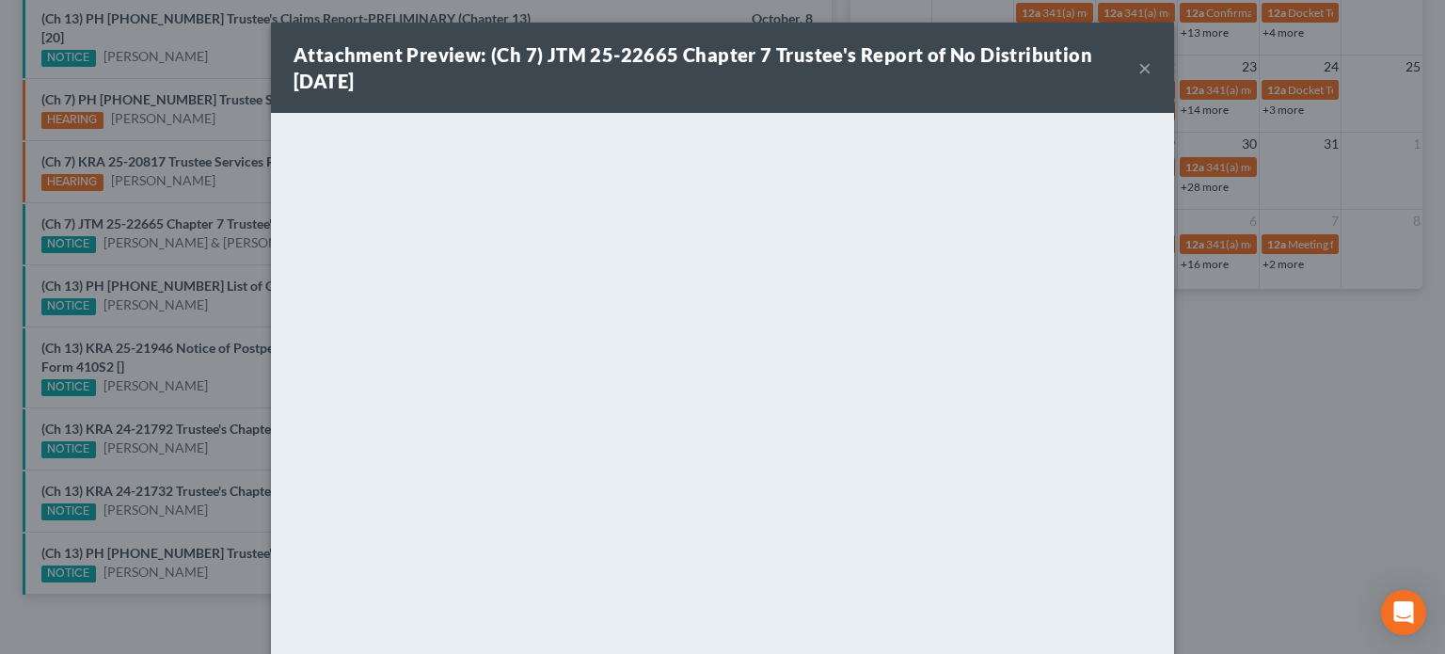
click at [198, 227] on div "Attachment Preview: (Ch 7) JTM 25-22665 Chapter 7 Trustee's Report of No Distri…" at bounding box center [722, 327] width 1445 height 654
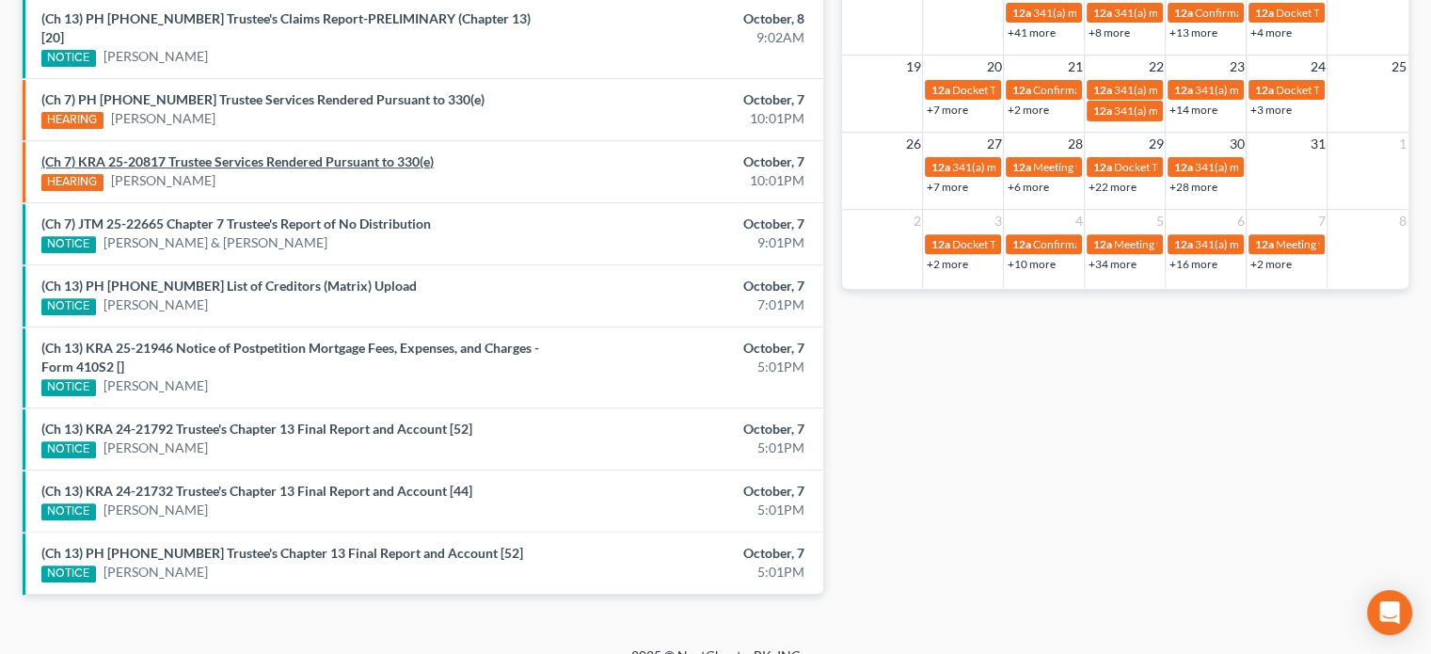
click at [226, 153] on link "(Ch 7) KRA 25-20817 Trustee Services Rendered Pursuant to 330(e)" at bounding box center [237, 161] width 392 height 16
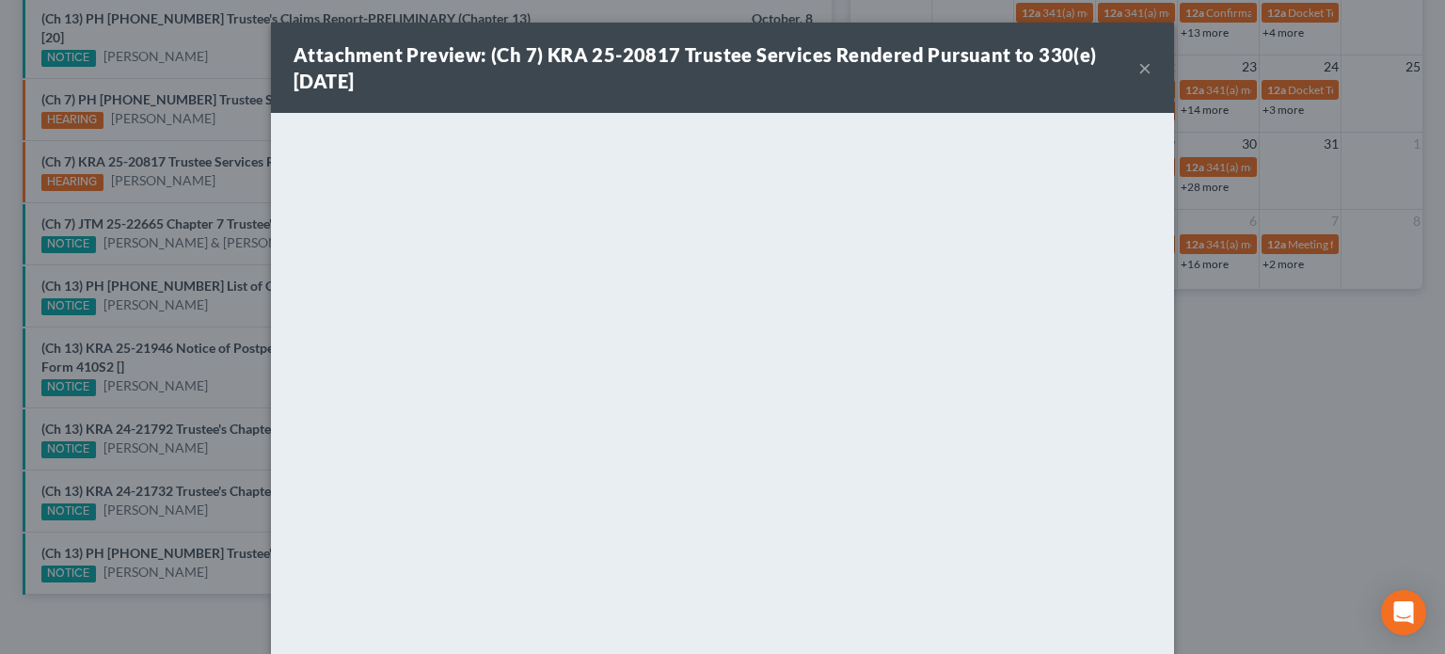
click at [221, 103] on div "Attachment Preview: (Ch 7) KRA 25-20817 Trustee Services Rendered Pursuant to 3…" at bounding box center [722, 327] width 1445 height 654
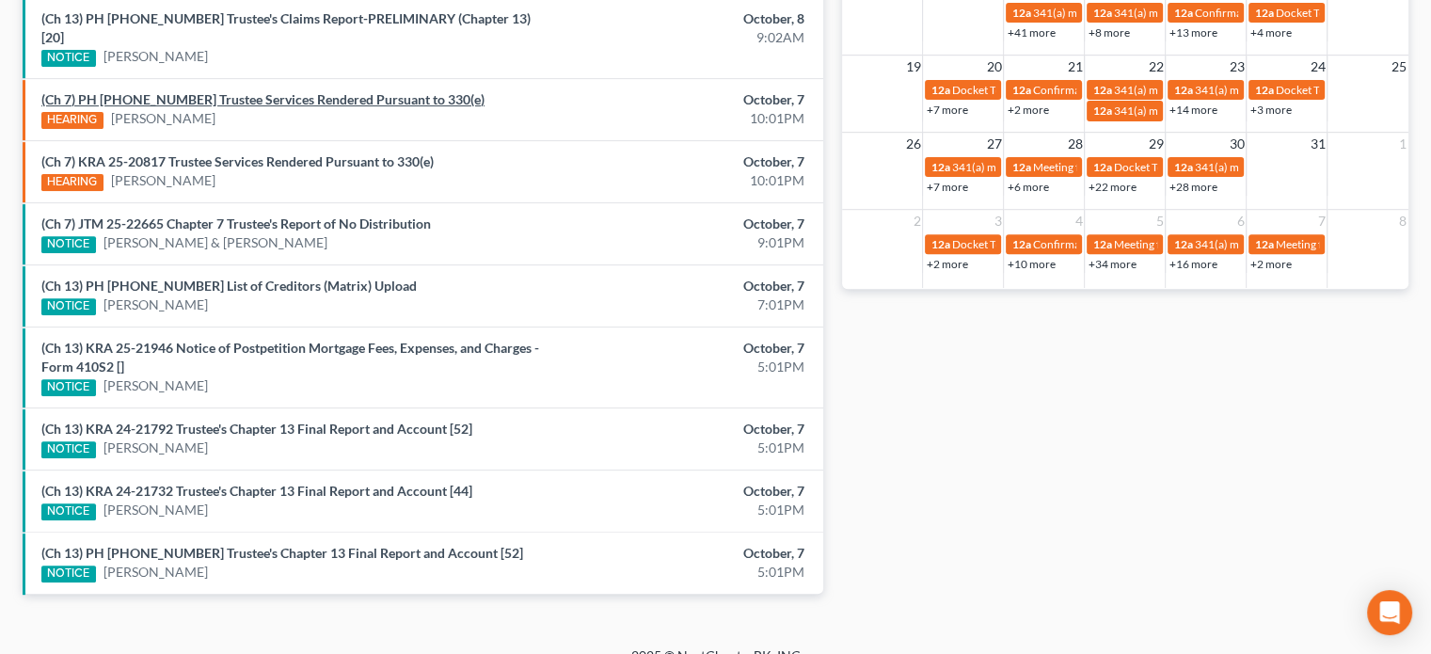
click at [245, 91] on link "(Ch 7) PH 25-24897 Trustee Services Rendered Pursuant to 330(e)" at bounding box center [262, 99] width 443 height 16
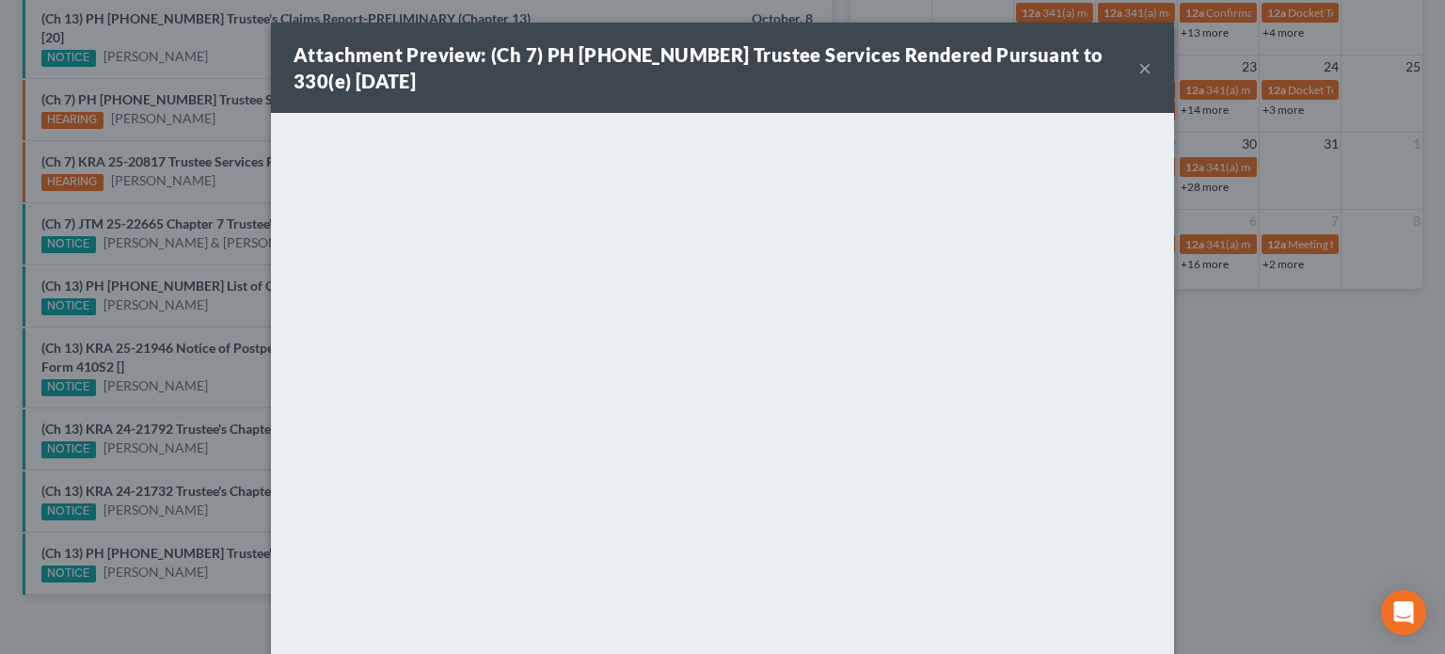
click at [245, 89] on div "Attachment Preview: (Ch 7) PH 25-24897 Trustee Services Rendered Pursuant to 33…" at bounding box center [722, 327] width 1445 height 654
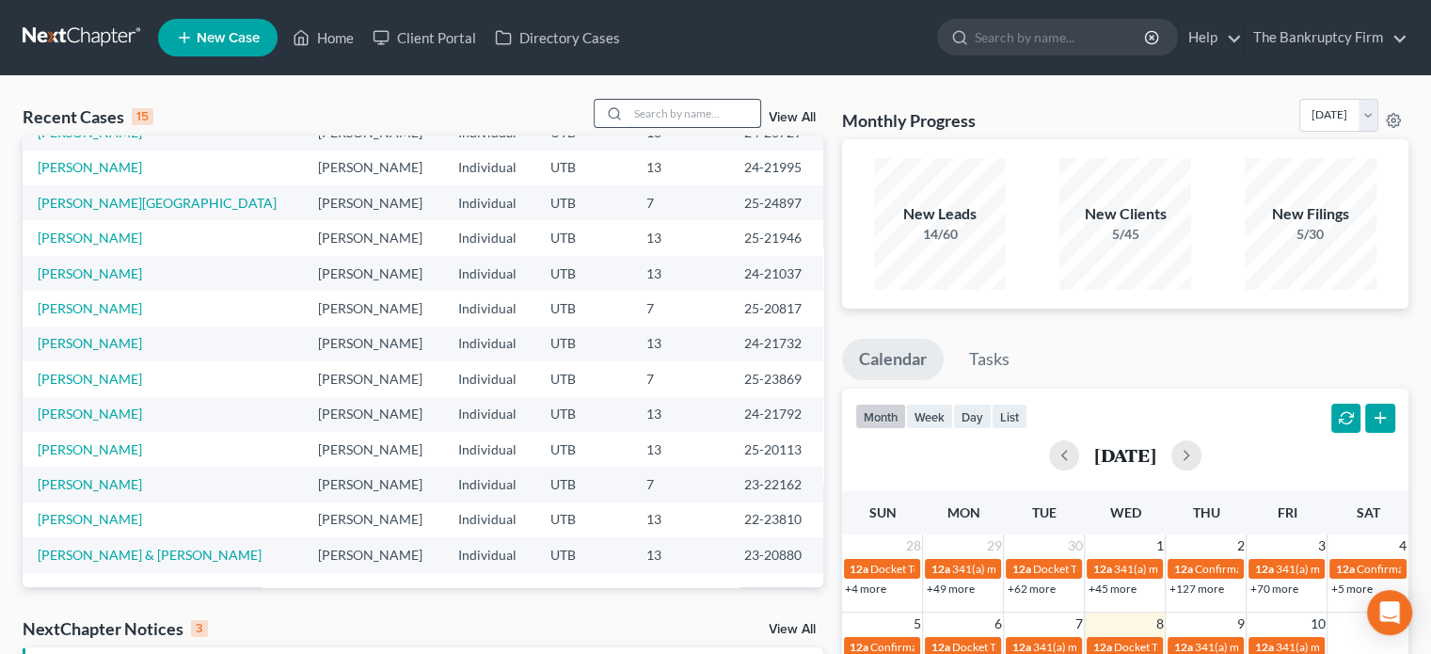
click at [696, 115] on input "search" at bounding box center [695, 113] width 132 height 27
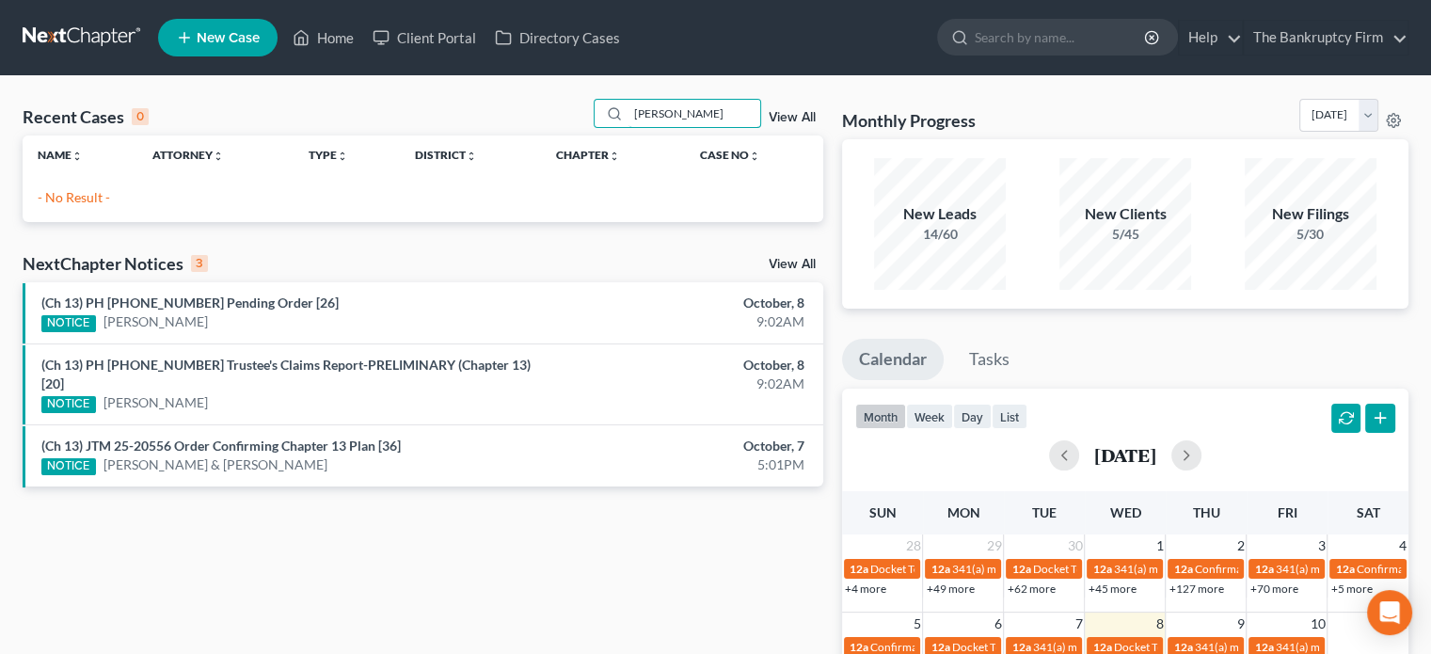
type input "[PERSON_NAME]"
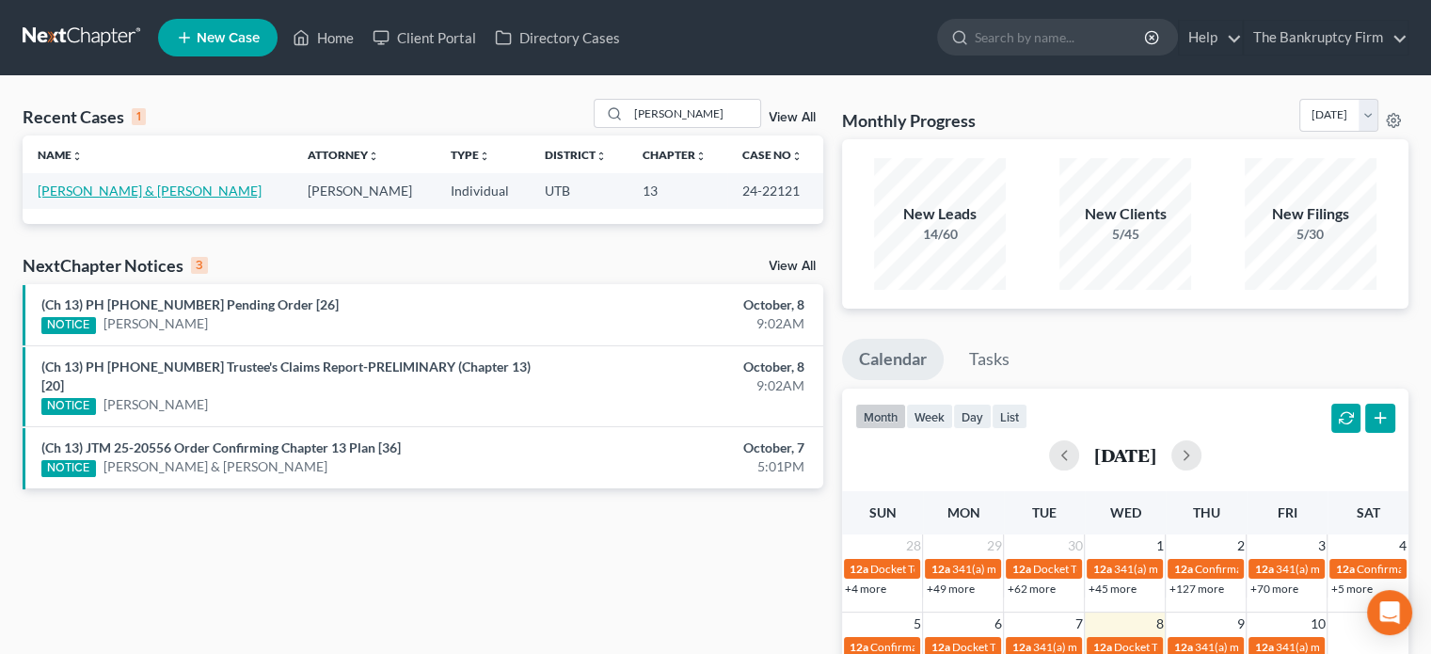
click at [158, 195] on link "[PERSON_NAME] & [PERSON_NAME]" at bounding box center [150, 191] width 224 height 16
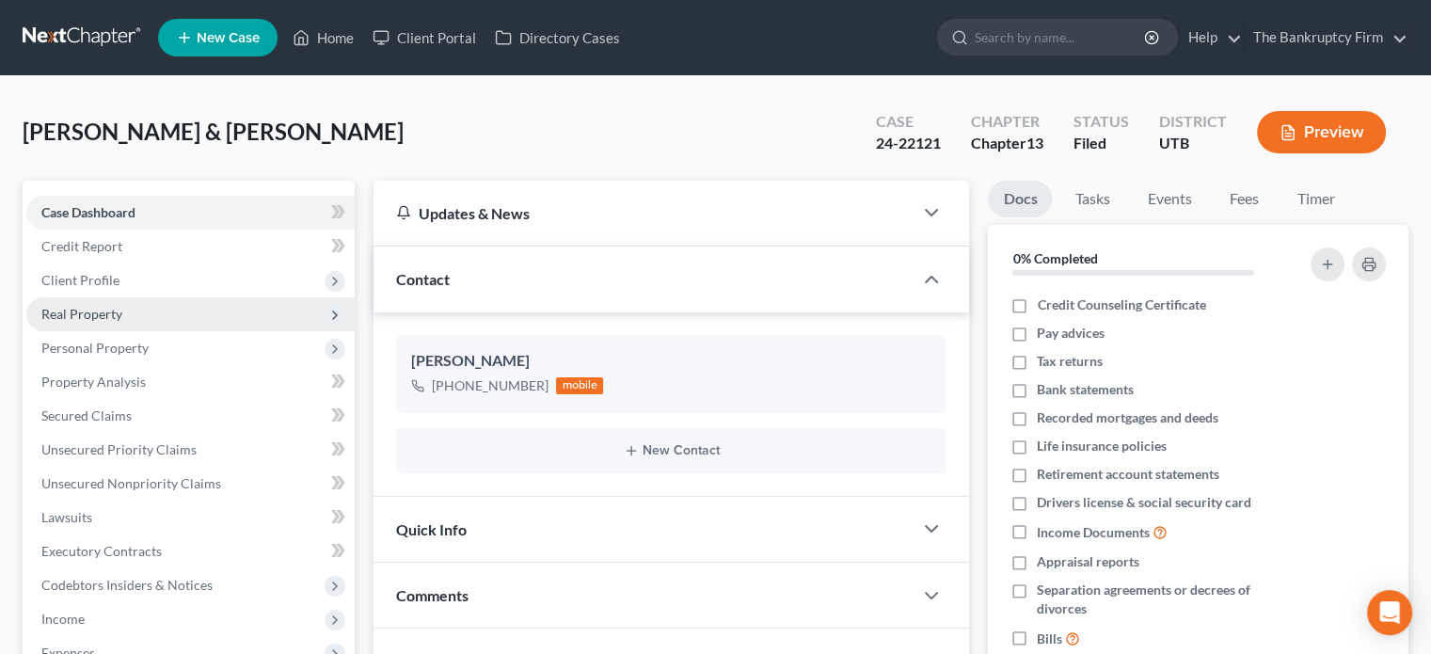
click at [95, 315] on span "Real Property" at bounding box center [81, 314] width 81 height 16
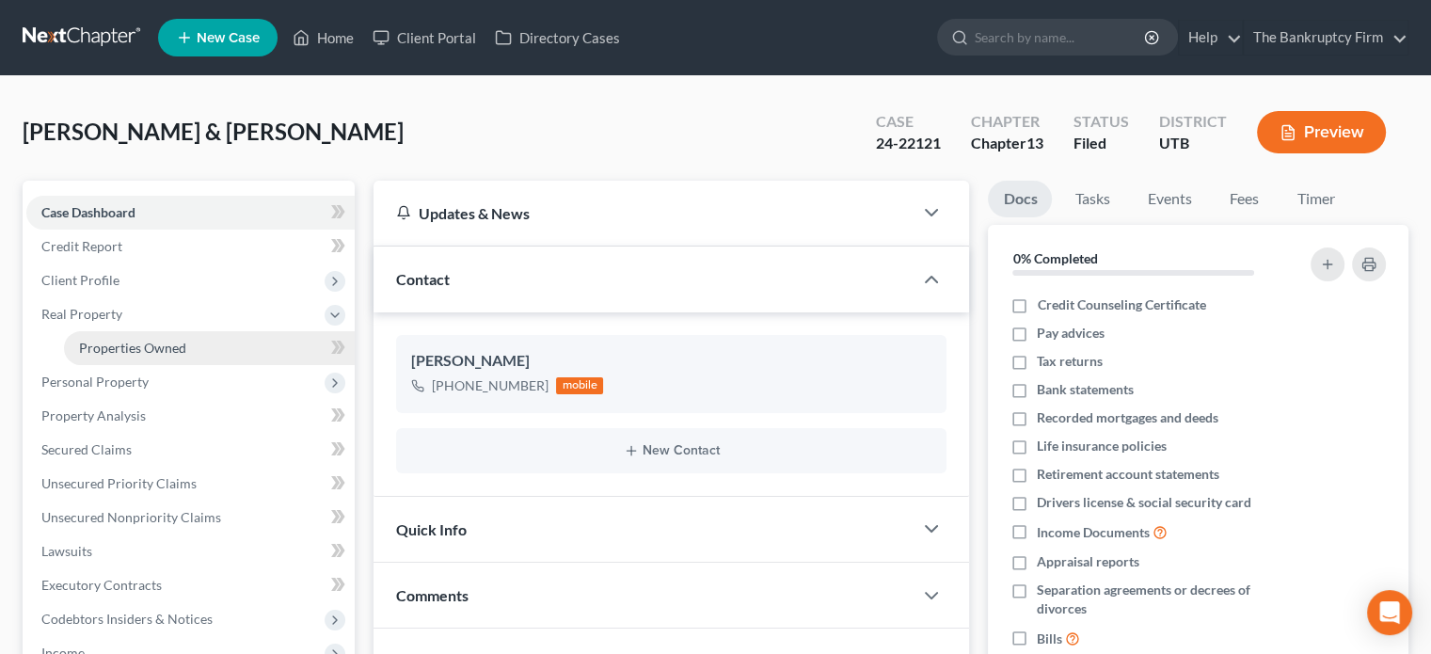
click at [117, 343] on span "Properties Owned" at bounding box center [132, 348] width 107 height 16
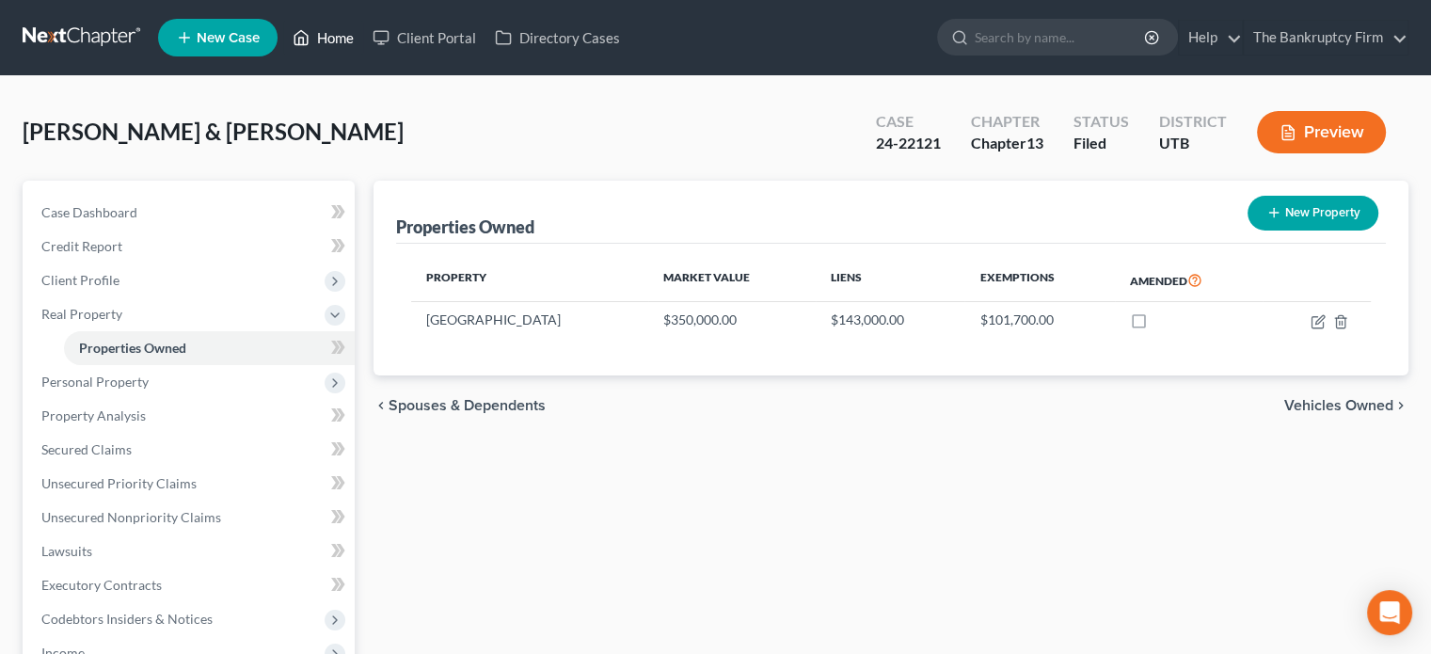
click at [330, 37] on link "Home" at bounding box center [323, 38] width 80 height 34
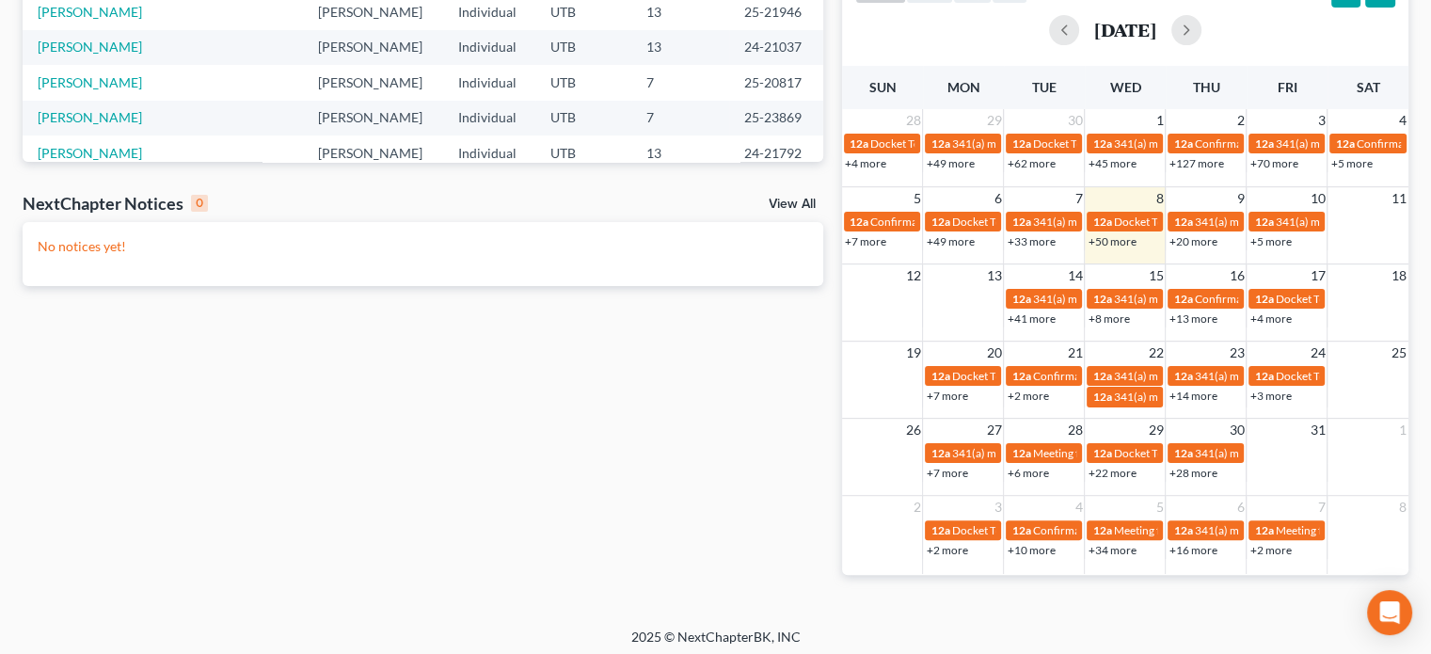
scroll to position [432, 0]
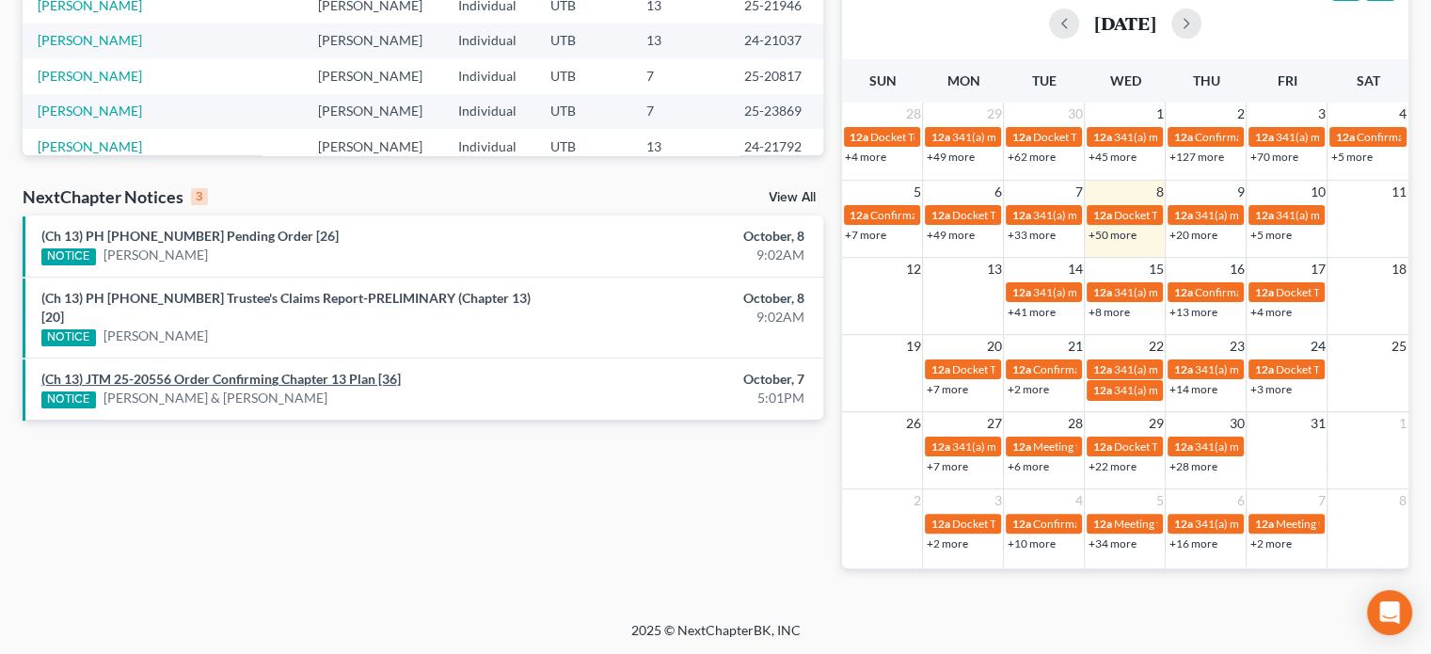
click at [346, 371] on link "(Ch 13) JTM 25-20556 Order Confirming Chapter 13 Plan [36]" at bounding box center [220, 379] width 359 height 16
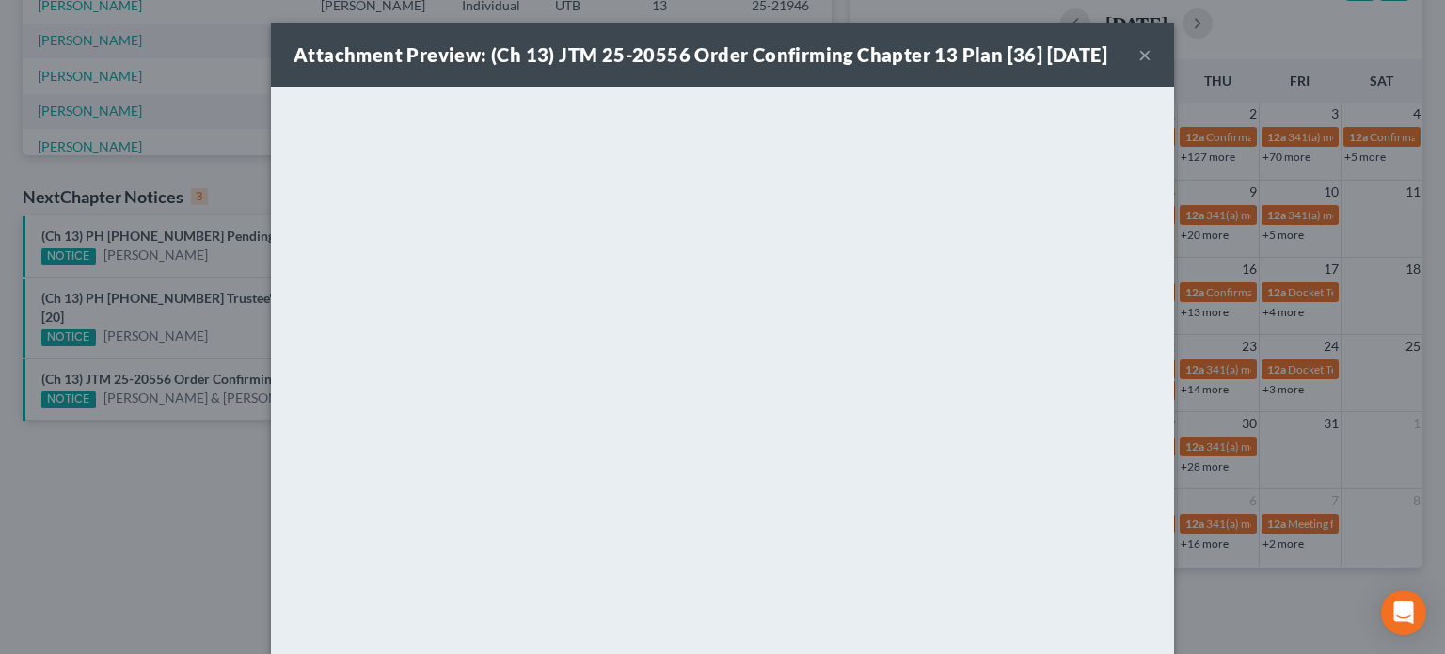
click at [194, 445] on div "Attachment Preview: (Ch 13) JTM 25-20556 Order Confirming Chapter 13 Plan [36] …" at bounding box center [722, 327] width 1445 height 654
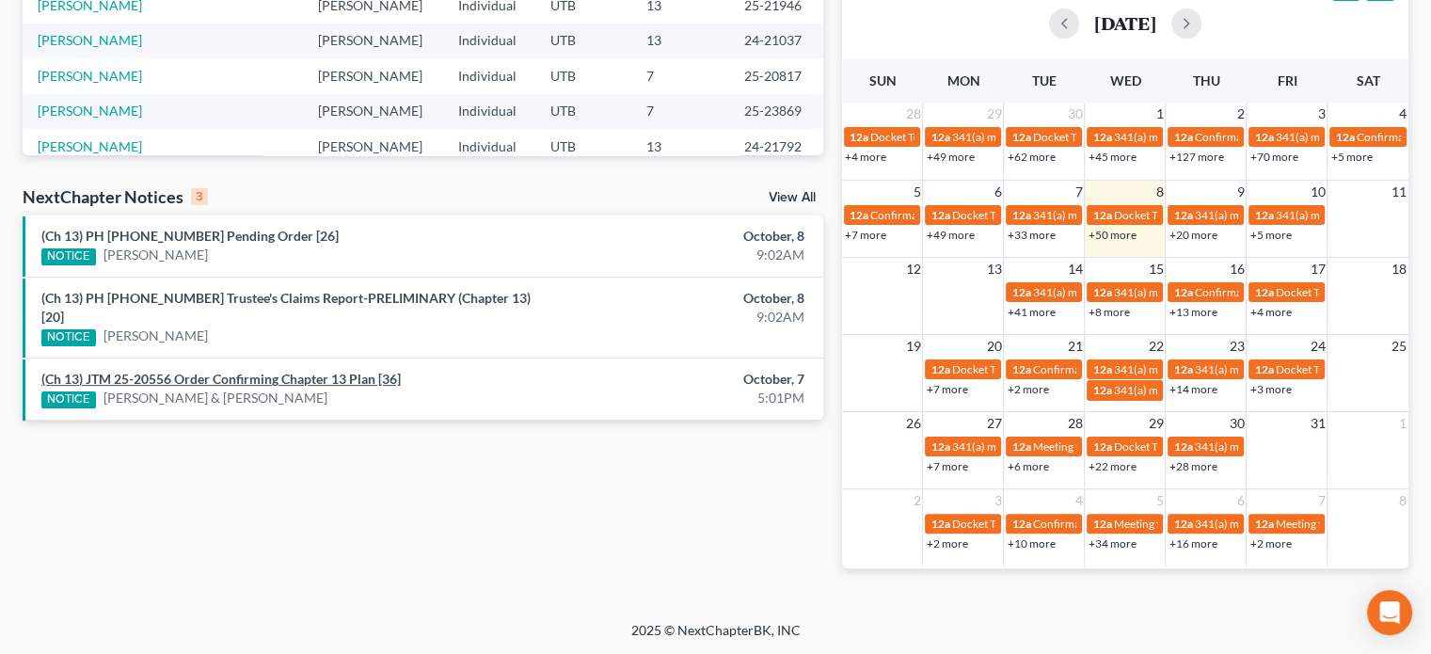
click at [234, 371] on link "(Ch 13) JTM 25-20556 Order Confirming Chapter 13 Plan [36]" at bounding box center [220, 379] width 359 height 16
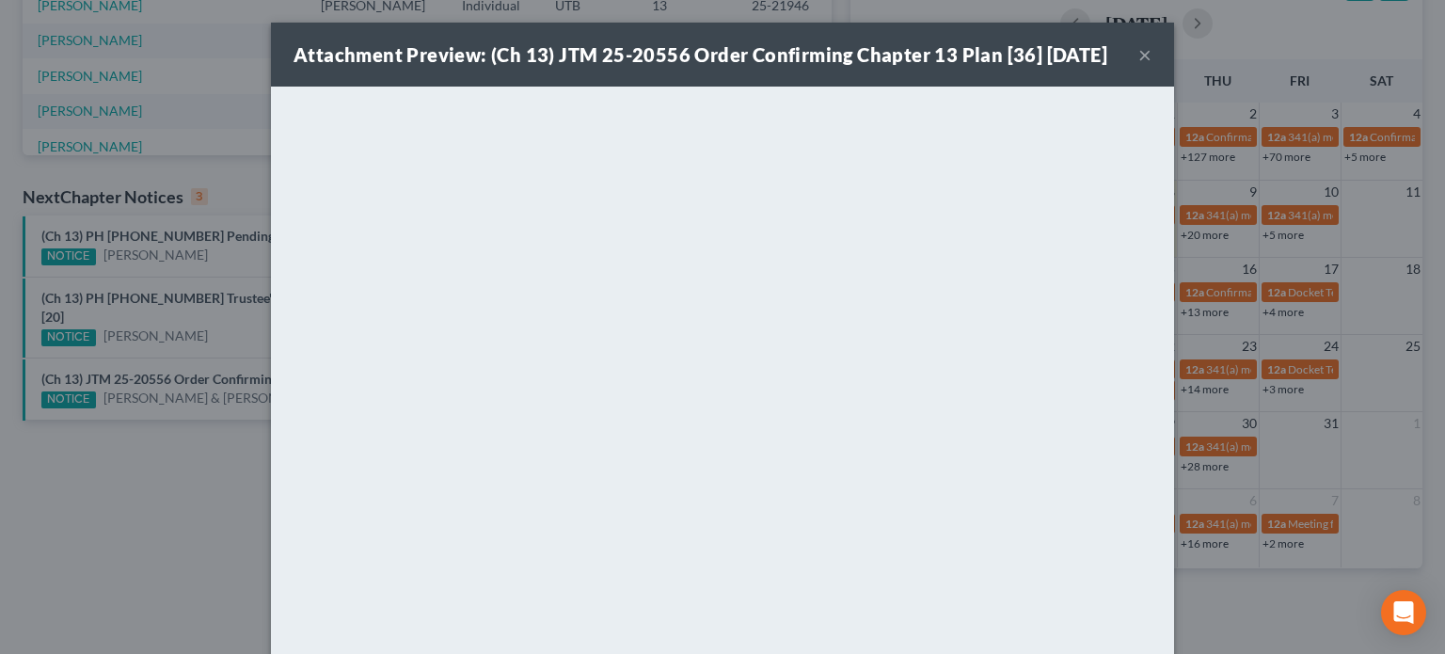
click at [220, 424] on div "Attachment Preview: (Ch 13) JTM 25-20556 Order Confirming Chapter 13 Plan [36] …" at bounding box center [722, 327] width 1445 height 654
